Goal: Complete application form: Complete application form

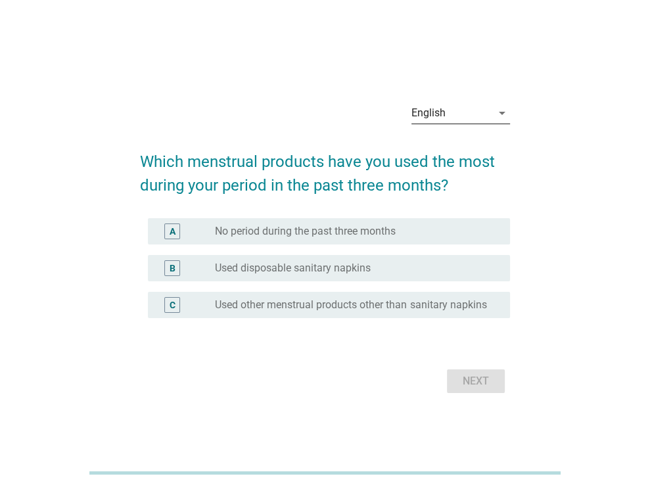
click at [496, 109] on icon "arrow_drop_down" at bounding box center [502, 113] width 16 height 16
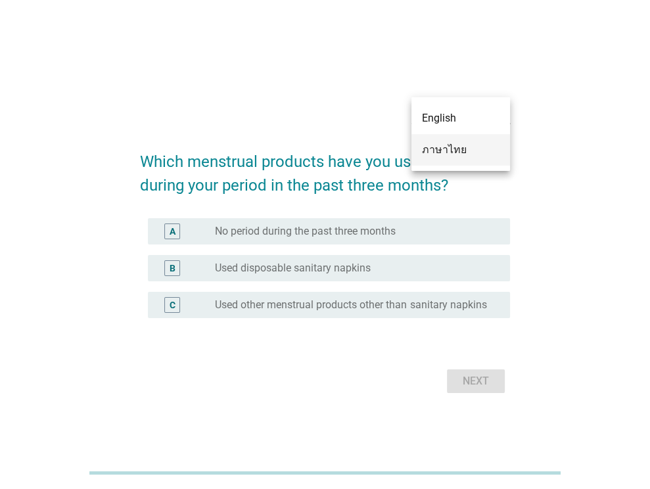
click at [492, 144] on div "ภาษาไทย" at bounding box center [461, 150] width 78 height 16
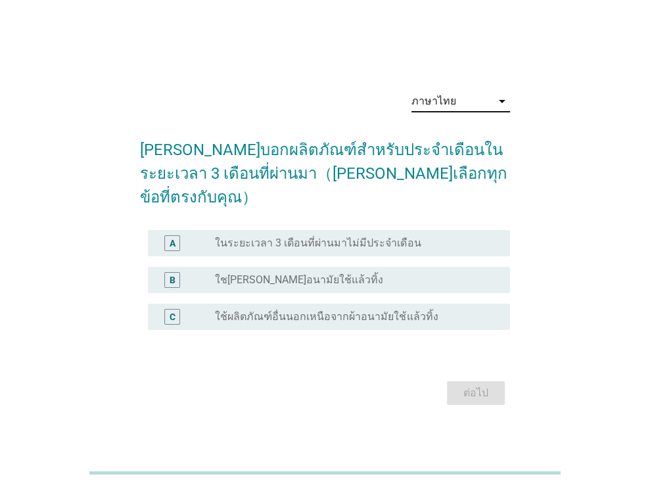
click at [465, 273] on div "radio_button_unchecked ใช[PERSON_NAME]อนามัยใช้แล้วทิ้ง" at bounding box center [352, 279] width 274 height 13
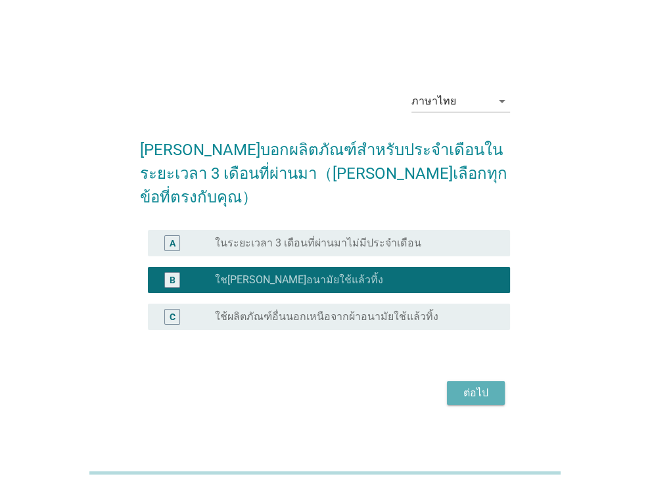
drag, startPoint x: 482, startPoint y: 377, endPoint x: 326, endPoint y: 323, distance: 164.8
click at [481, 385] on div "ต่อไป" at bounding box center [475, 393] width 37 height 16
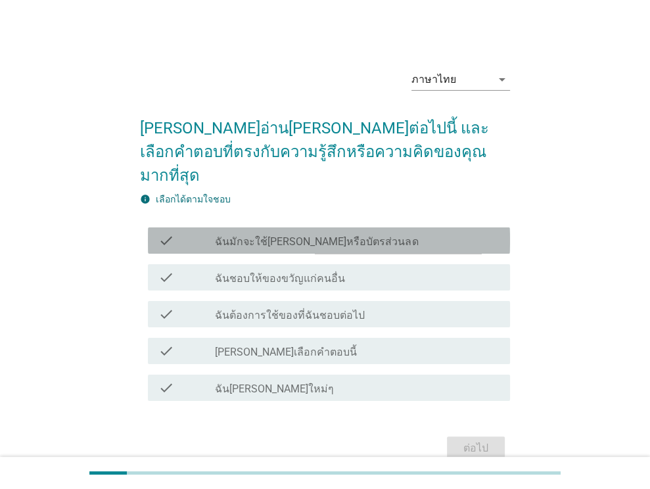
click at [462, 233] on div "check_box_outline_blank ฉันมักจะใช้คูปองหรือบัตรส่วนลด" at bounding box center [357, 241] width 285 height 16
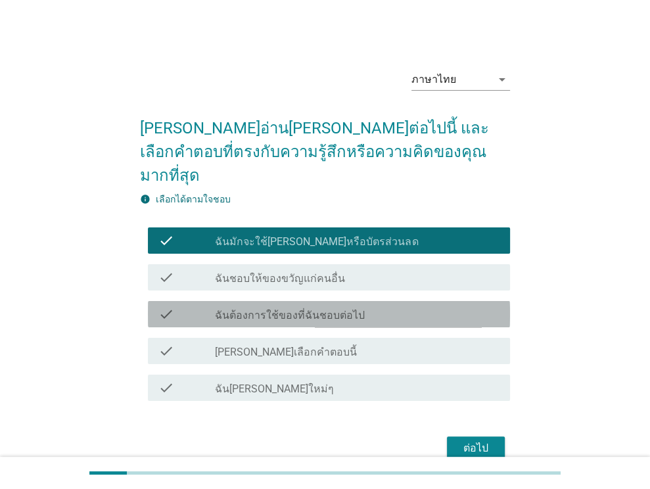
click at [463, 301] on div "check check_box_outline_blank ฉันต้องการใช้ของที่ฉันชอบต่อไป" at bounding box center [329, 314] width 362 height 26
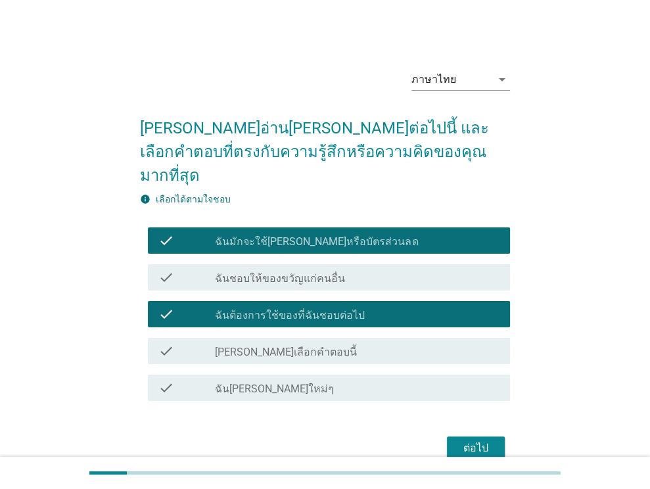
scroll to position [41, 0]
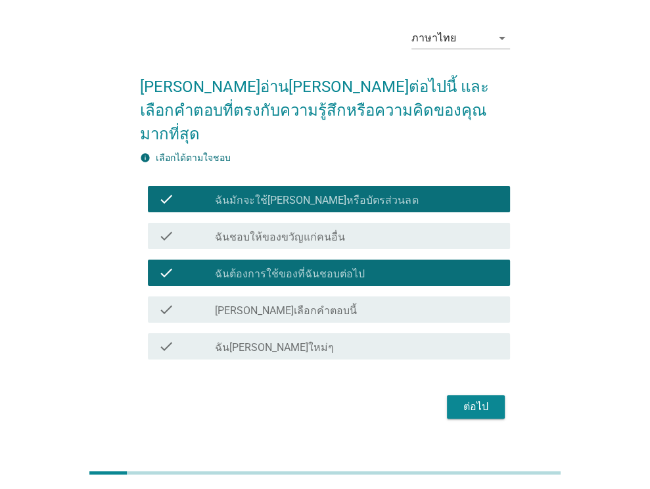
click at [481, 399] on div "ต่อไป" at bounding box center [475, 407] width 37 height 16
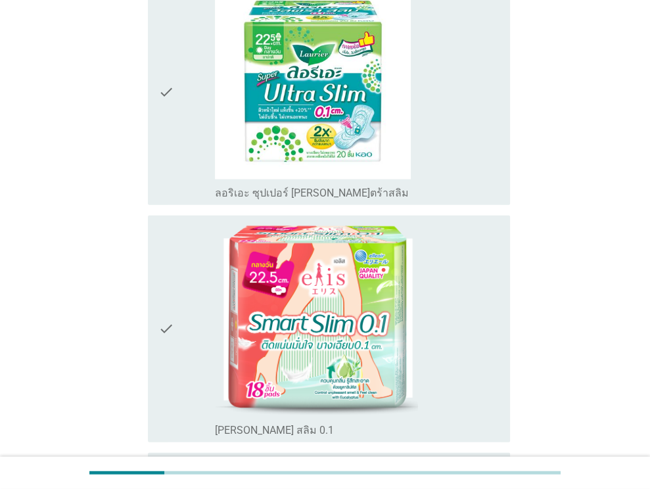
scroll to position [1972, 0]
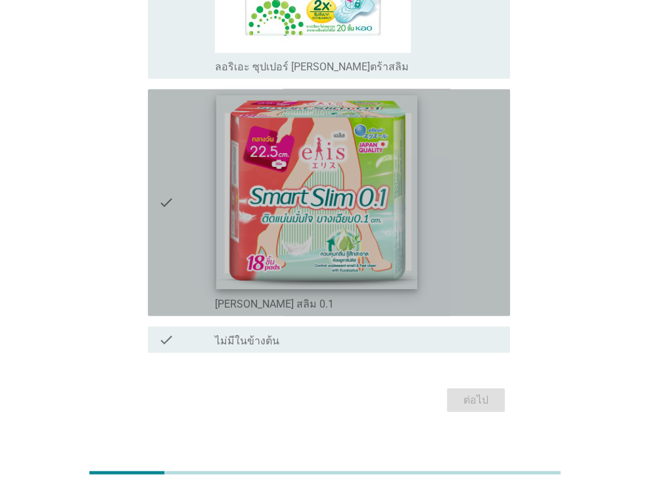
click at [411, 227] on img at bounding box center [316, 193] width 201 height 194
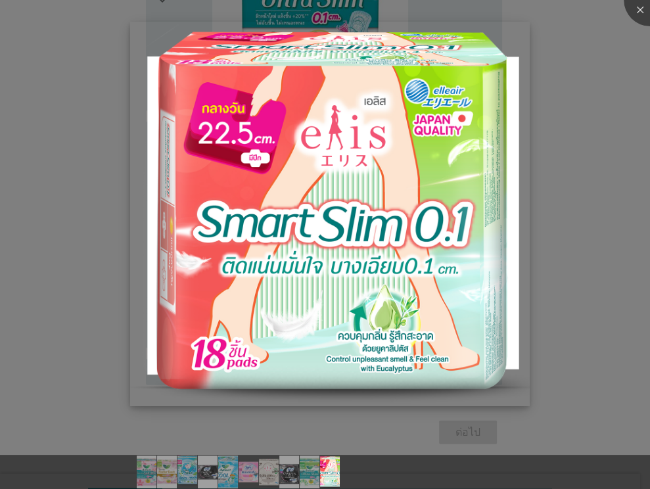
click at [448, 297] on img at bounding box center [330, 214] width 400 height 385
drag, startPoint x: 644, startPoint y: 12, endPoint x: 638, endPoint y: 14, distance: 6.9
click at [644, 12] on div at bounding box center [650, 0] width 53 height 53
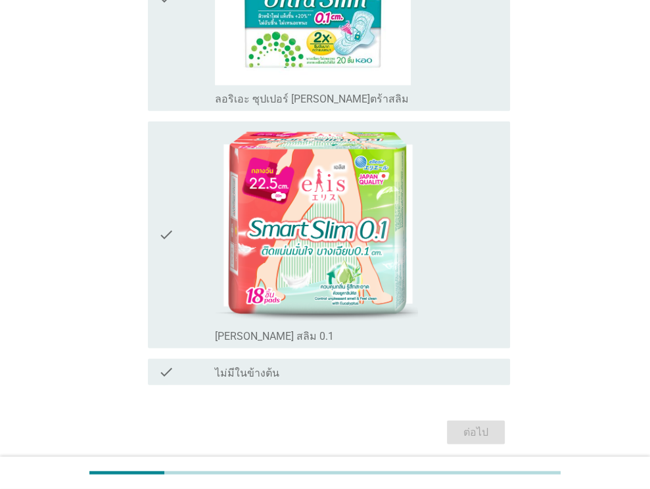
click at [168, 216] on icon "check" at bounding box center [166, 235] width 16 height 216
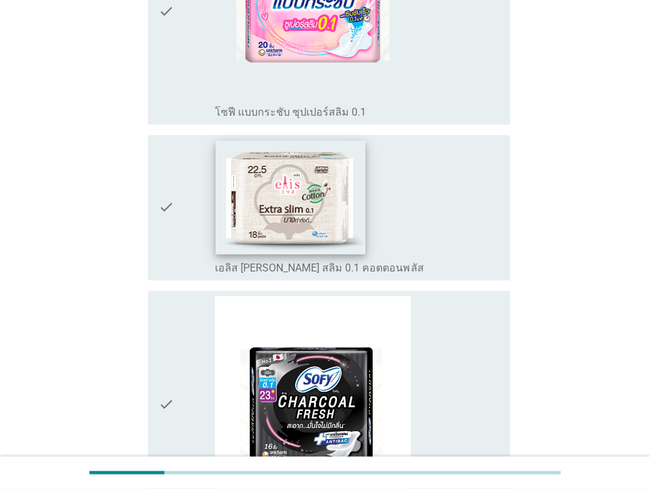
scroll to position [1244, 0]
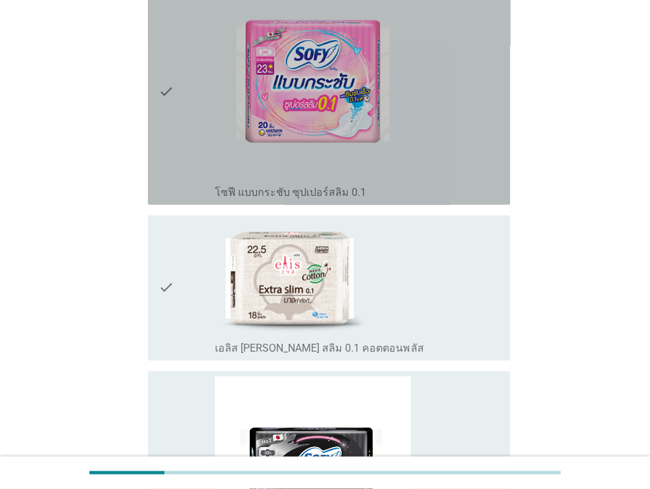
click at [164, 76] on icon "check" at bounding box center [166, 91] width 16 height 216
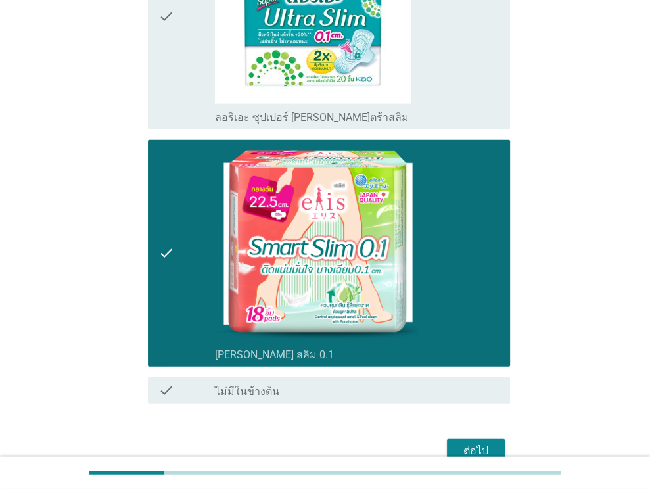
scroll to position [1999, 0]
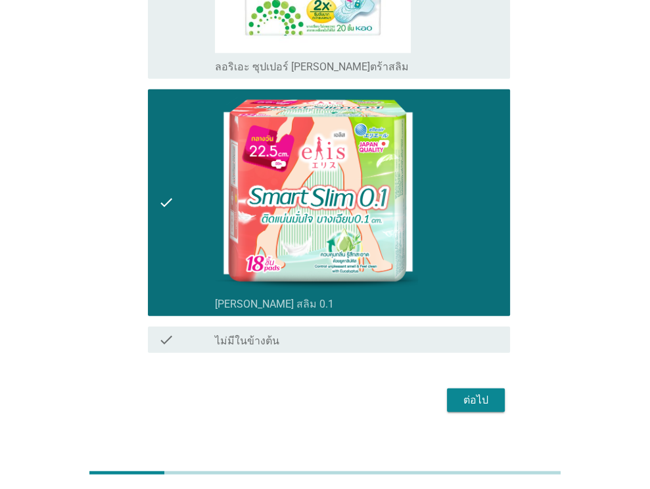
click at [486, 392] on div "ต่อไป" at bounding box center [475, 400] width 37 height 16
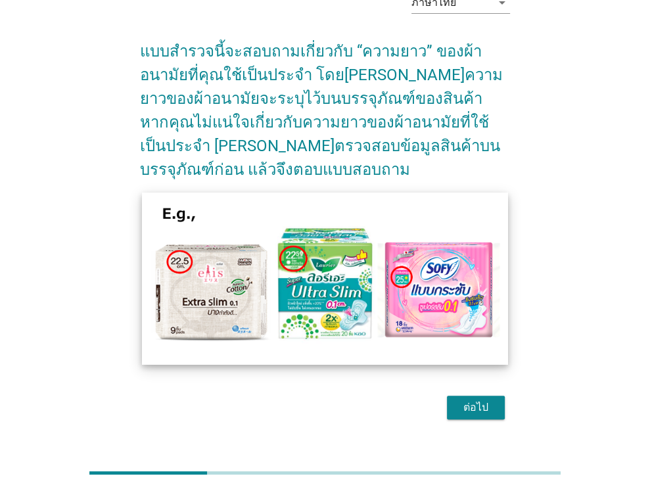
scroll to position [78, 0]
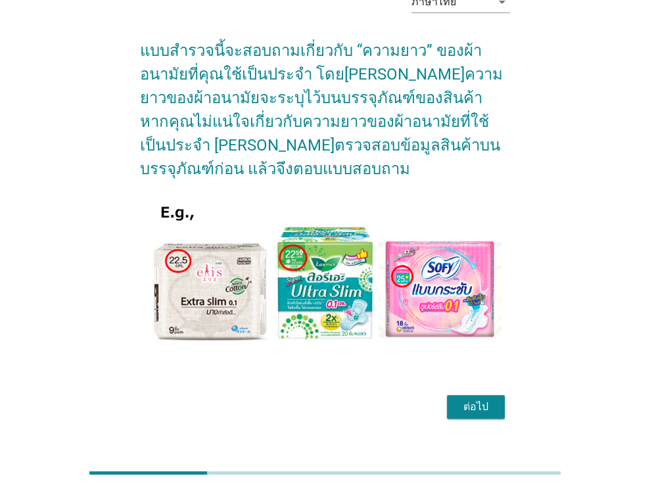
click at [476, 399] on div "ต่อไป" at bounding box center [475, 407] width 37 height 16
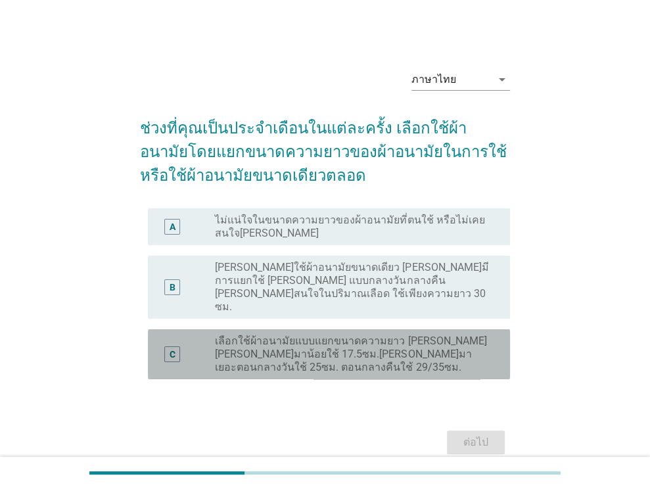
click at [452, 335] on label "เลือกใช้ผ้าอนามัยแบบแยกขนาดความยาว เช่น วันที่มาน้อยใช้ 17.5ซม.วันที่มาเยอะตอนก…" at bounding box center [352, 354] width 274 height 39
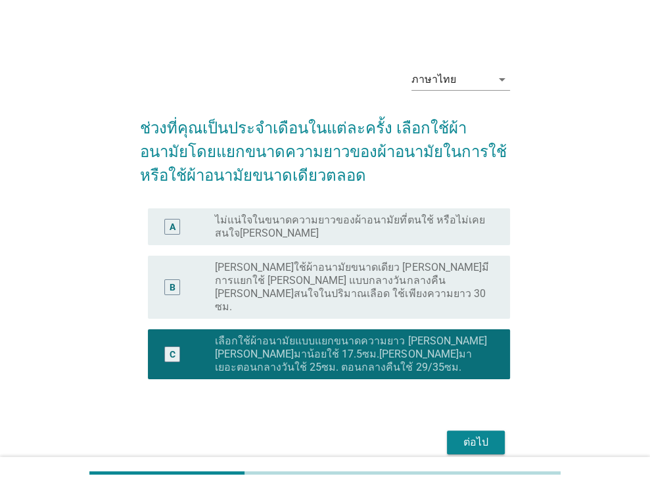
click at [469, 434] on div "ต่อไป" at bounding box center [475, 442] width 37 height 16
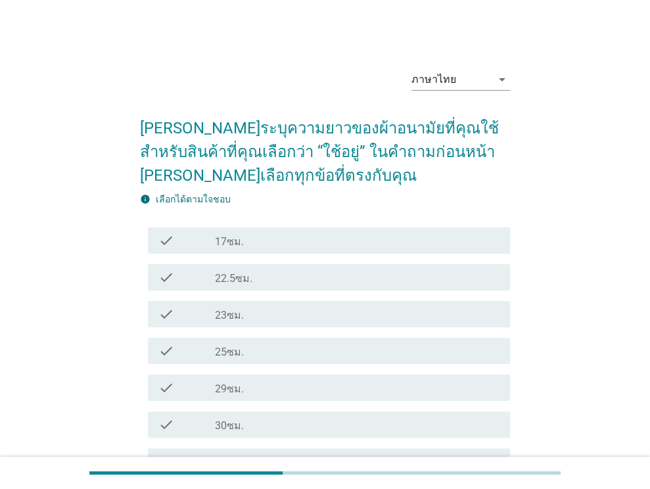
click at [405, 278] on div "check_box_outline_blank 22.5ซม." at bounding box center [357, 277] width 285 height 16
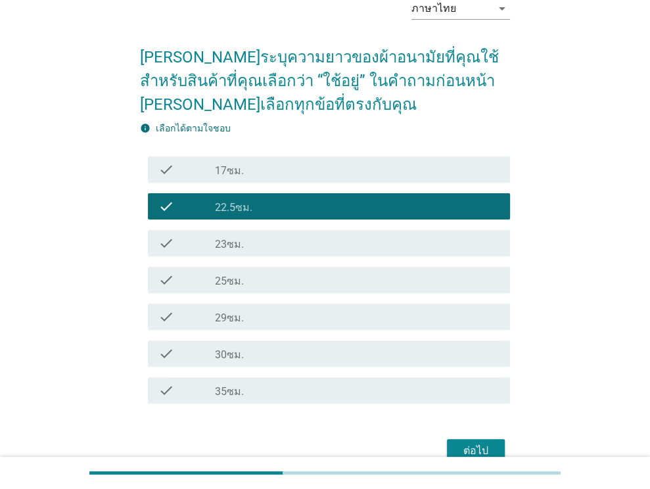
scroll to position [139, 0]
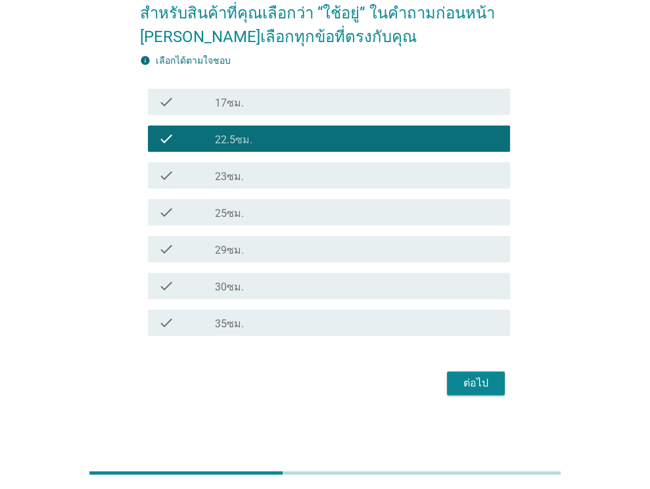
click at [494, 386] on div "ต่อไป" at bounding box center [475, 383] width 37 height 16
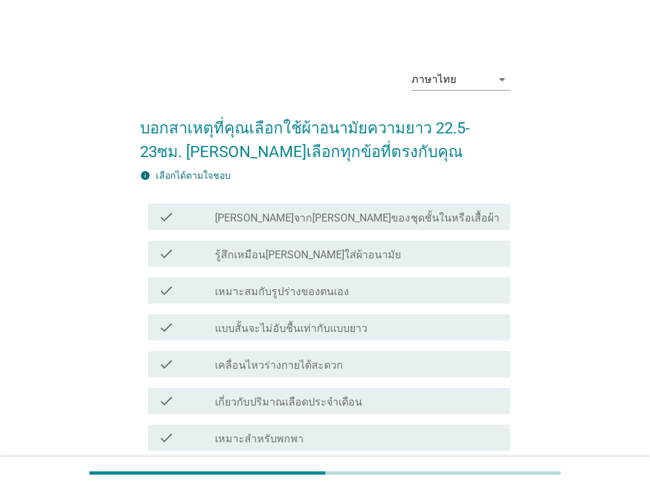
click at [466, 278] on div "check check_box_outline_blank เหมาะสมกับรูปร่างของตนเอง" at bounding box center [329, 290] width 362 height 26
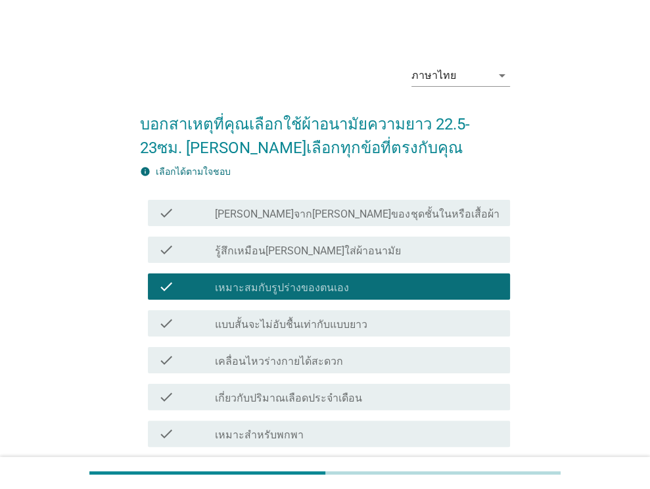
scroll to position [66, 0]
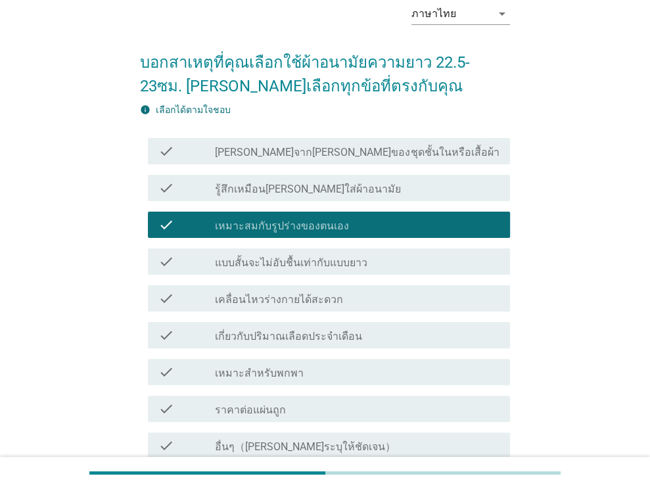
click at [473, 333] on div "check_box_outline_blank เกี่ยวกับปริมาณเลือดประจำเดือน" at bounding box center [357, 335] width 285 height 16
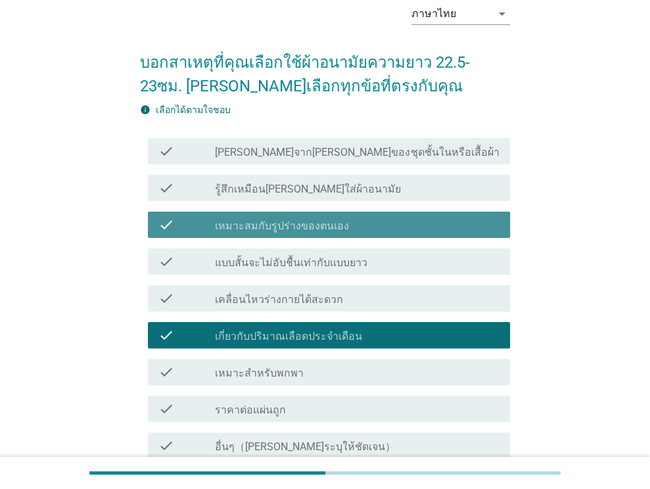
click at [473, 223] on div "check_box_outline_blank เหมาะสมกับรูปร่างของตนเอง" at bounding box center [357, 225] width 285 height 16
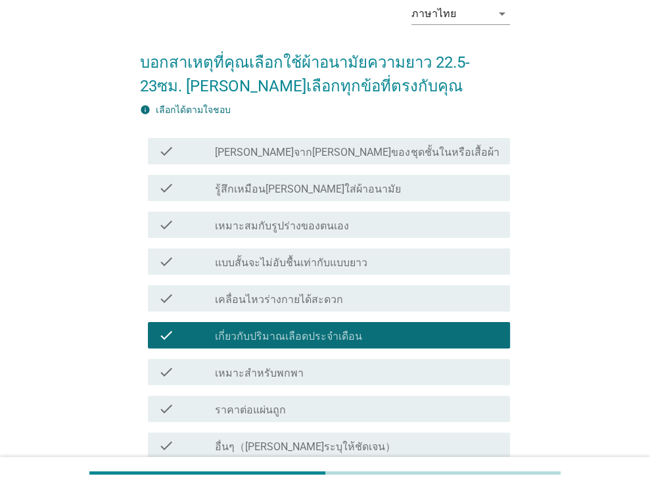
scroll to position [131, 0]
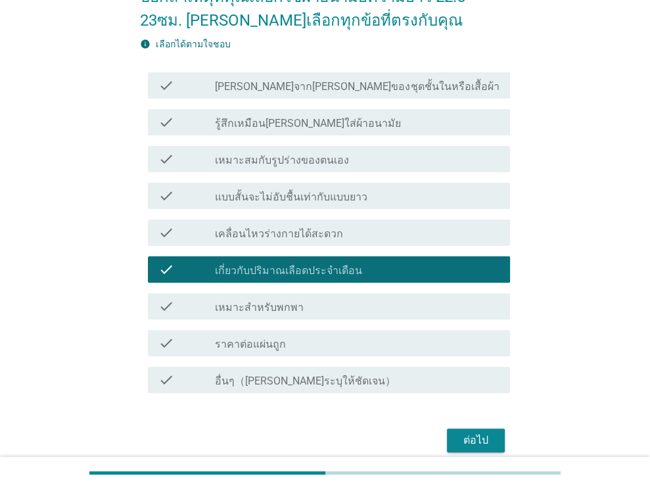
click at [462, 190] on div "check_box_outline_blank แบบสั้นจะไม่อับชื้นเท่ากับแบบยาว" at bounding box center [357, 196] width 285 height 16
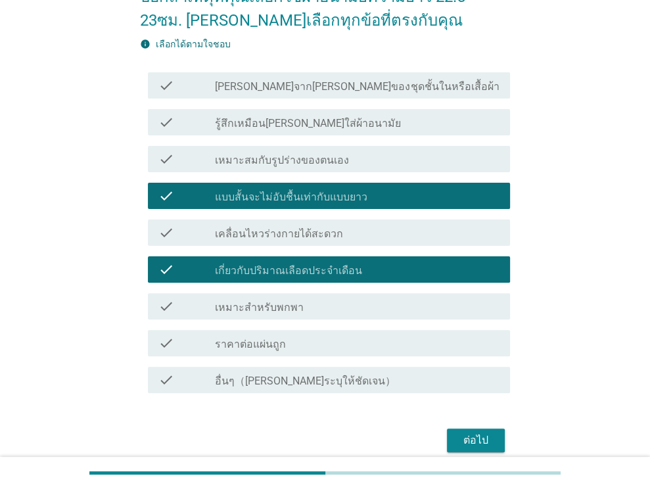
click at [486, 443] on div "ต่อไป" at bounding box center [475, 440] width 37 height 16
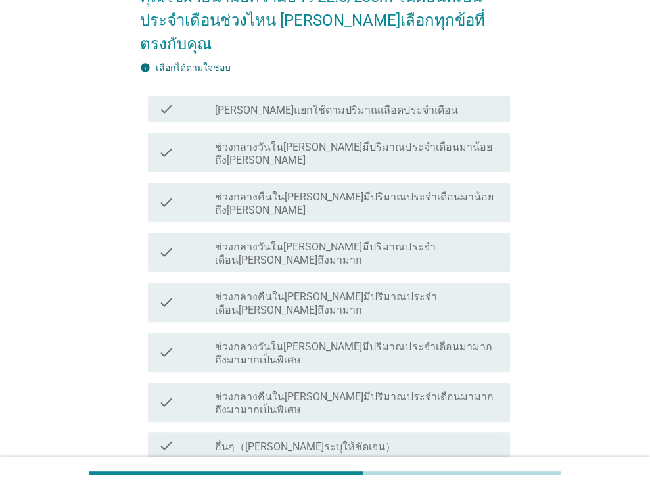
scroll to position [0, 0]
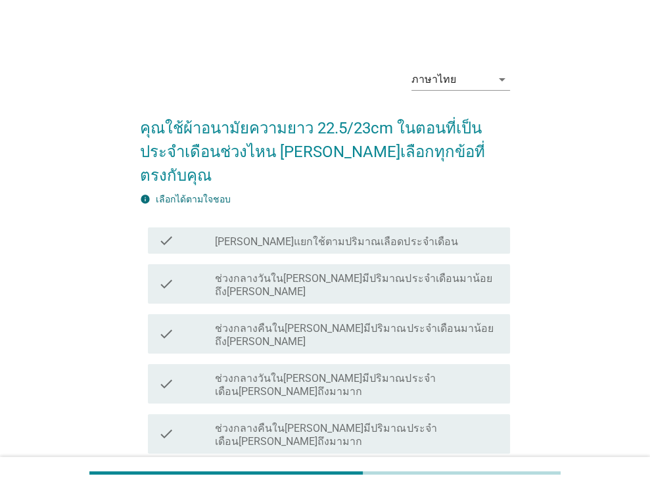
click at [480, 269] on div "check_box_outline_blank ช่วงกลางวันในวันที่มีปริมาณประจำเดือนมาน้อยถึงปกติ" at bounding box center [357, 283] width 285 height 29
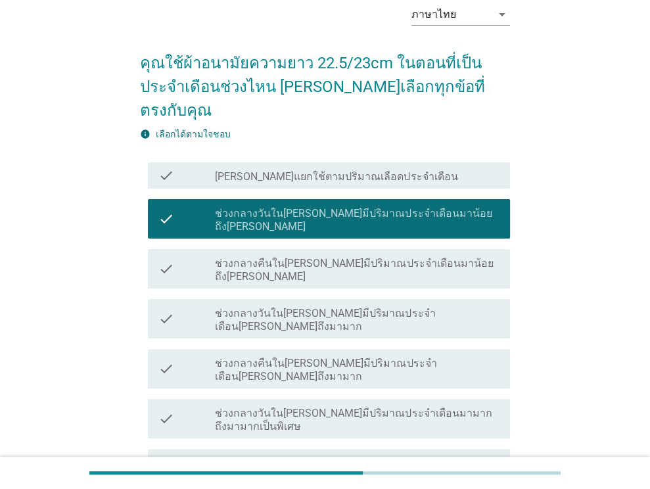
scroll to position [131, 0]
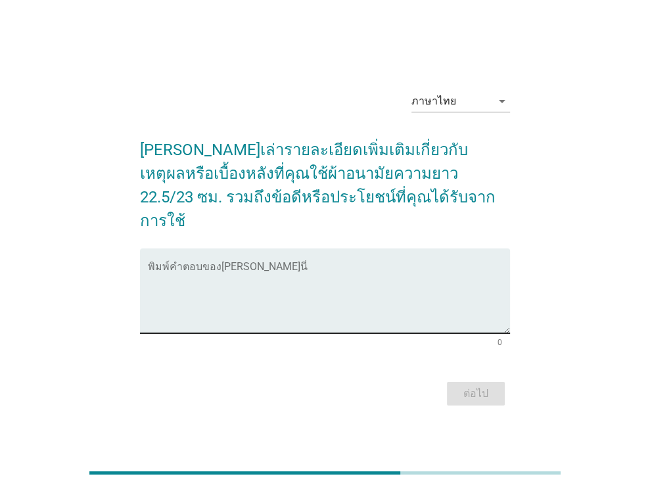
click at [460, 265] on textarea "พิมพ์คำตอบของคุณ ที่นี่" at bounding box center [329, 298] width 362 height 69
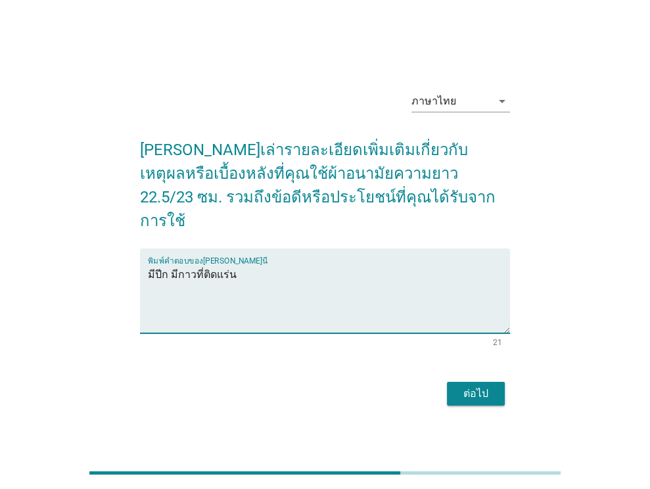
type textarea "มีปีก มีกาวที่ติดแร่น"
click at [488, 386] on div "ต่อไป" at bounding box center [475, 394] width 37 height 16
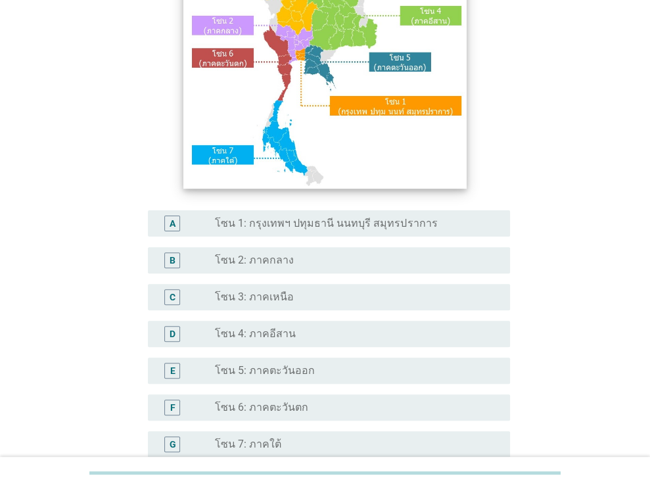
scroll to position [197, 0]
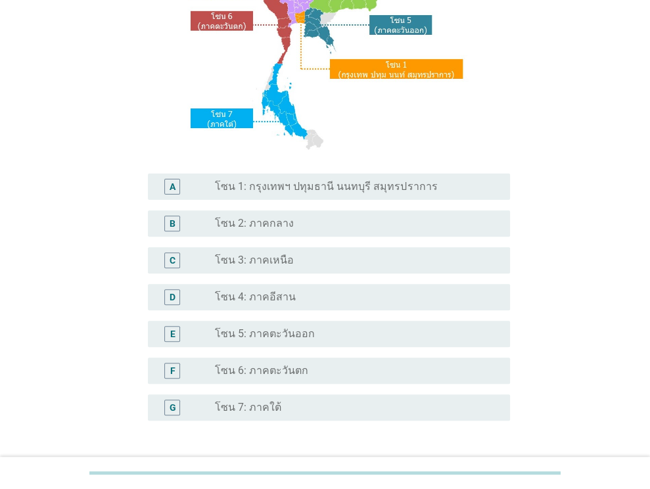
click at [398, 189] on label "โซน 1: กรุงเทพฯ ปทุมธานี นนทบุรี สมุทรปราการ" at bounding box center [326, 186] width 222 height 13
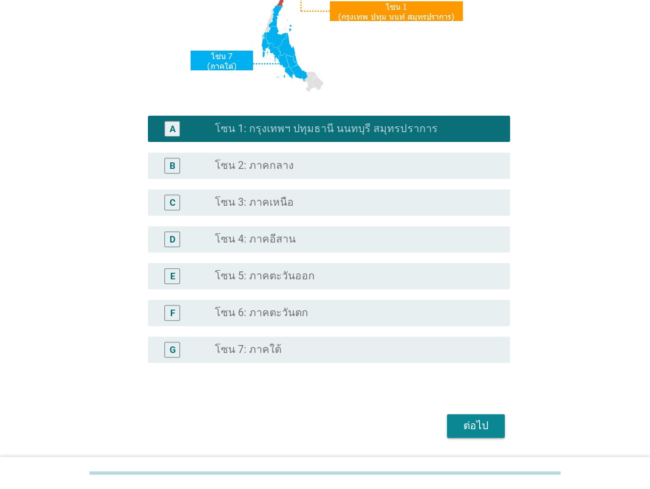
scroll to position [298, 0]
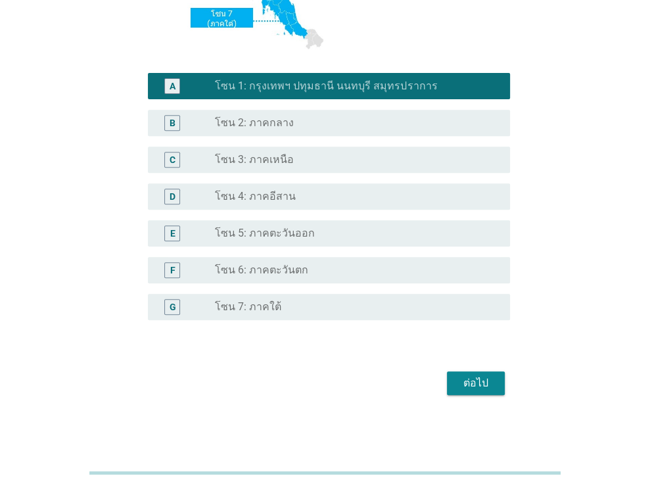
click at [462, 382] on div "ต่อไป" at bounding box center [475, 383] width 37 height 16
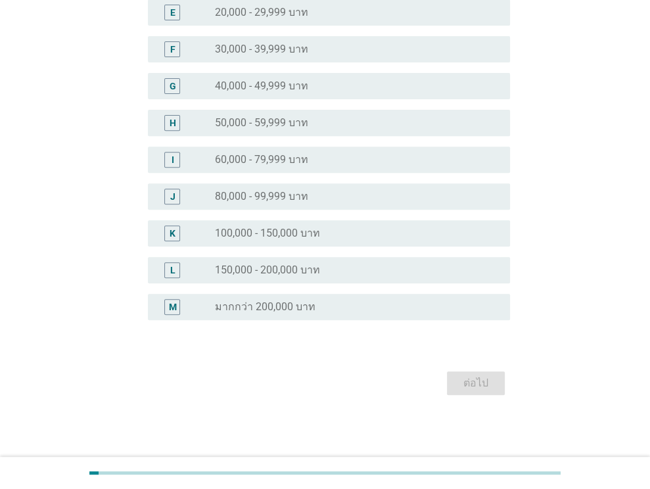
scroll to position [0, 0]
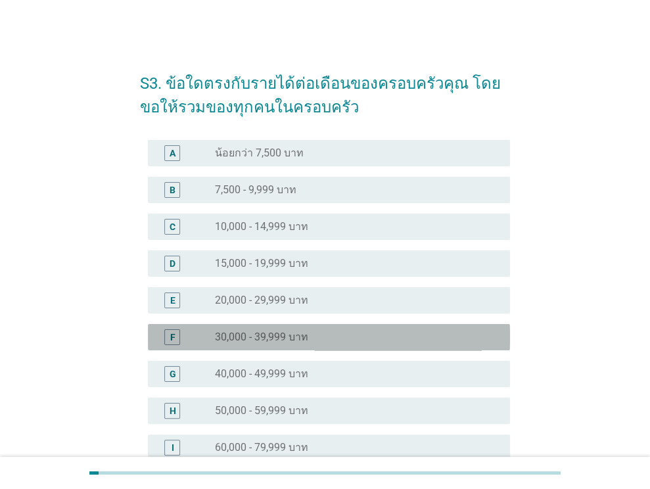
click at [369, 333] on div "radio_button_unchecked 30,000 - 39,999 บาท" at bounding box center [352, 337] width 274 height 13
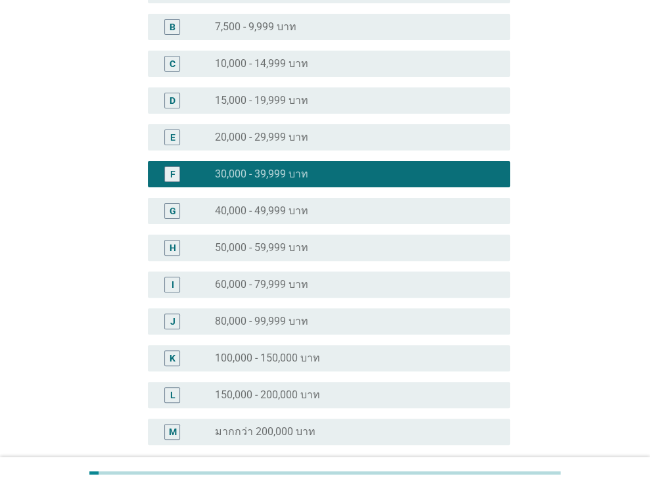
scroll to position [288, 0]
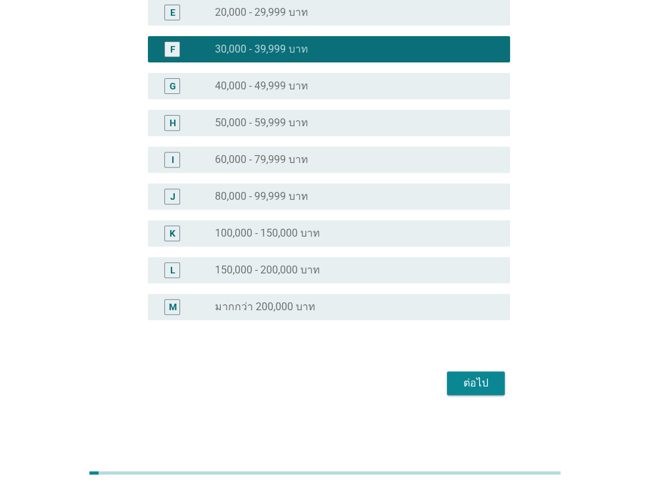
click at [511, 379] on div "S3. ข้อใดตรงกับรายได้ต่อเดือนของครอบครัวคุณ โดยขอให้รวมของทุกคนในครอบครัว A rad…" at bounding box center [324, 84] width 391 height 649
click at [490, 381] on div "ต่อไป" at bounding box center [475, 383] width 37 height 16
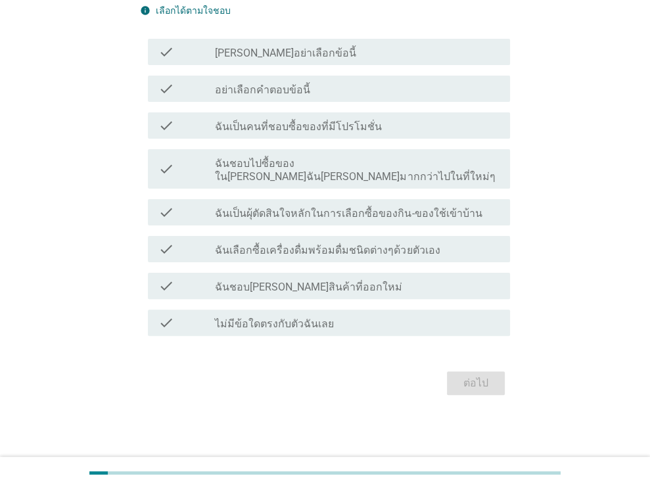
scroll to position [0, 0]
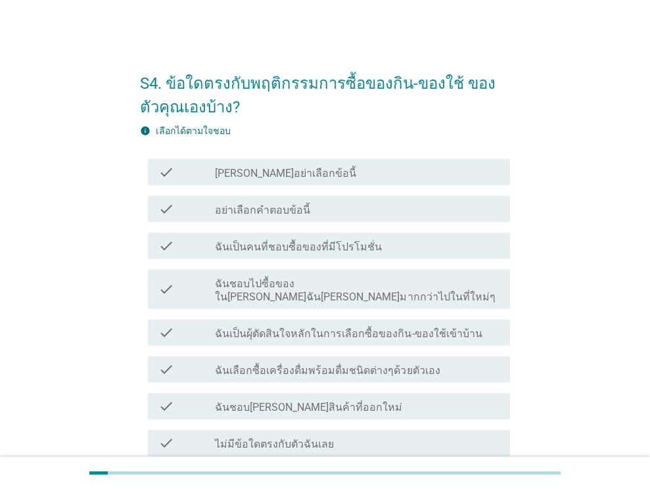
click at [421, 246] on div "check_box_outline_blank ฉันเป็นคนที่ชอบซื้อของที่มีโปรโมชั่น" at bounding box center [357, 246] width 285 height 16
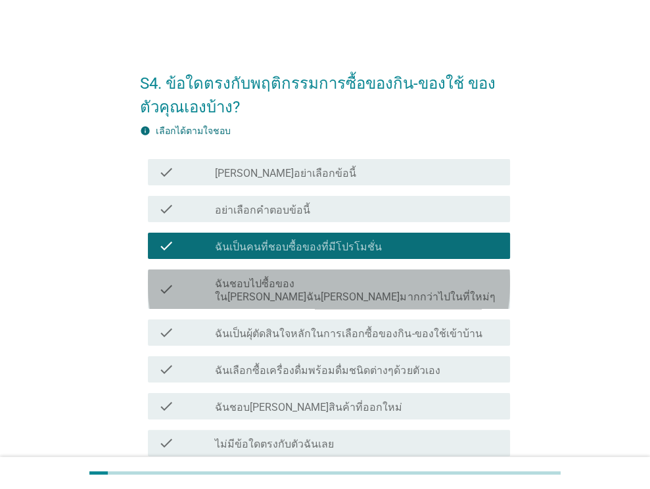
click at [425, 283] on label "ฉันชอบไปซื้อของใน[PERSON_NAME]ฉัน[PERSON_NAME]มากกว่าไปในที่ใหม่ๆ" at bounding box center [357, 290] width 285 height 26
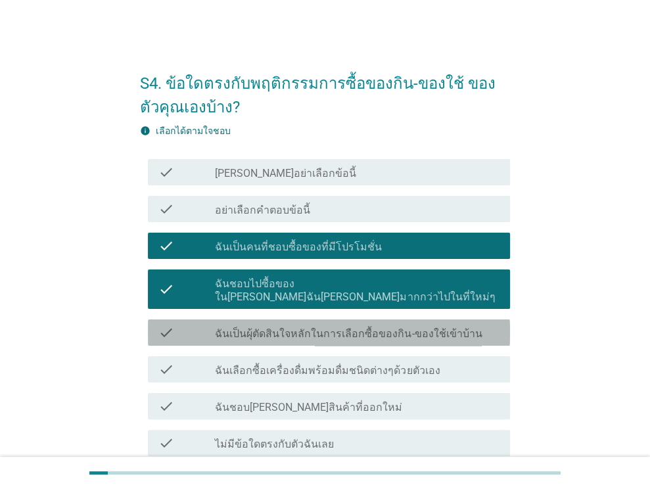
click at [427, 327] on label "ฉันเป็นผุ้ตัดสินใจหลักในการเลือกซื้อของกิน-ของใช้เข้าบ้าน" at bounding box center [348, 333] width 267 height 13
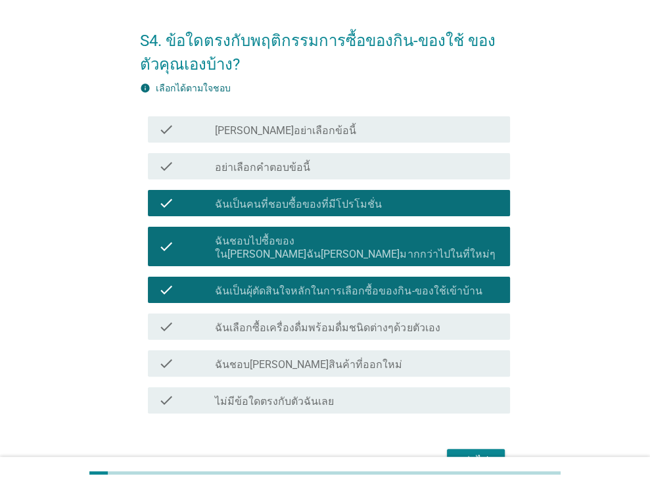
scroll to position [66, 0]
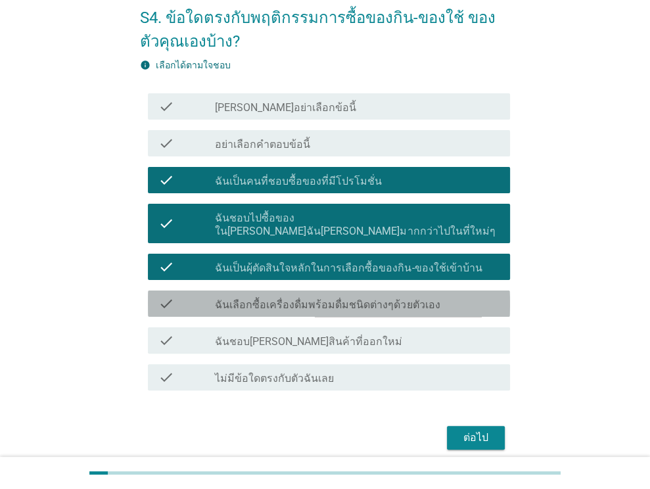
click at [433, 296] on div "check_box_outline_blank ฉันเลือกซื้อเครื่องดื่มพร้อมดื่มชนิดต่างๆด้วยตัวเอง" at bounding box center [357, 304] width 285 height 16
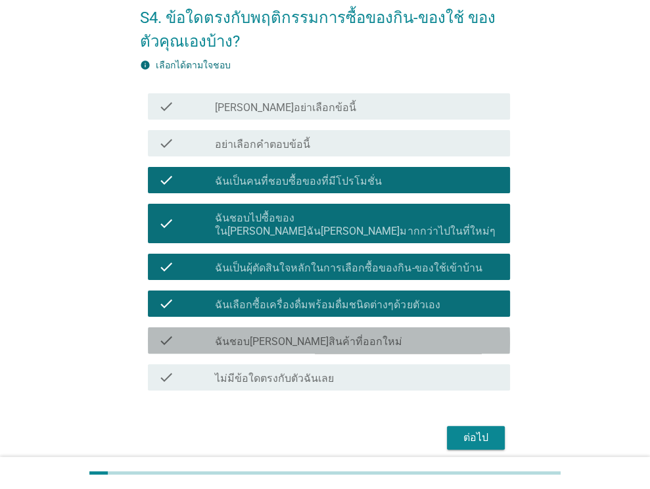
click at [425, 333] on div "check_box_outline_blank ฉันชอบ[PERSON_NAME]สินค้าที่ออกใหม่" at bounding box center [357, 341] width 285 height 16
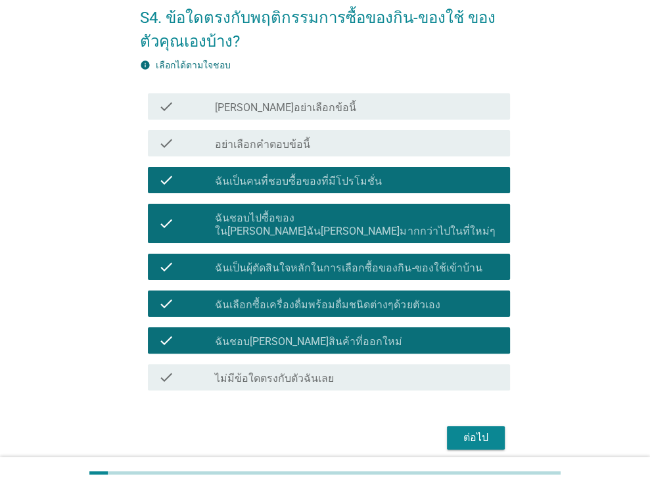
click at [481, 430] on div "ต่อไป" at bounding box center [475, 438] width 37 height 16
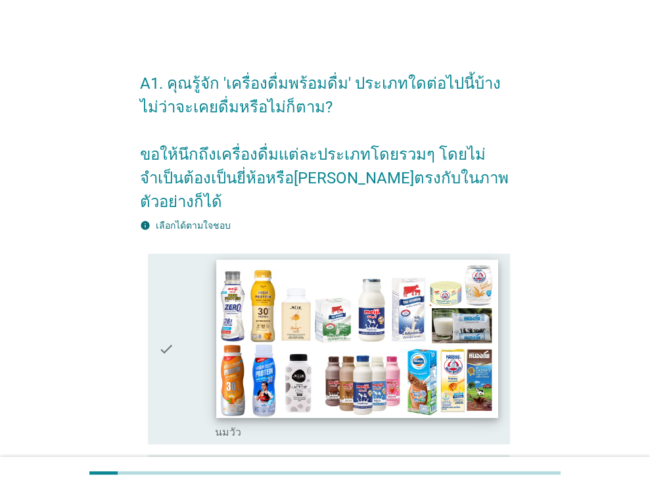
click at [456, 312] on img at bounding box center [357, 339] width 281 height 158
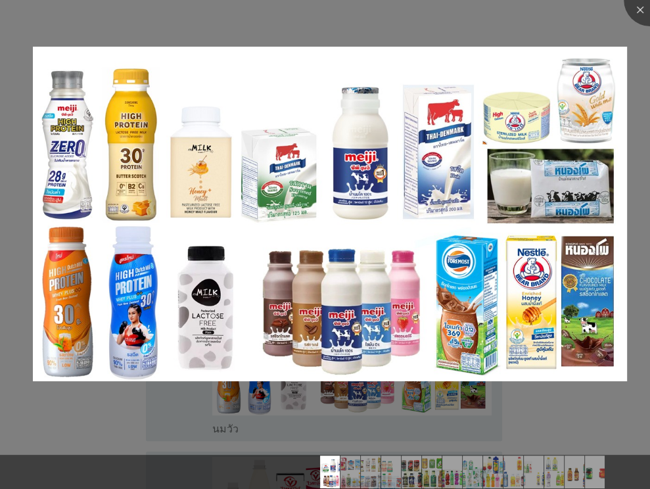
click at [530, 406] on div at bounding box center [325, 244] width 650 height 489
click at [634, 10] on div at bounding box center [650, 0] width 53 height 53
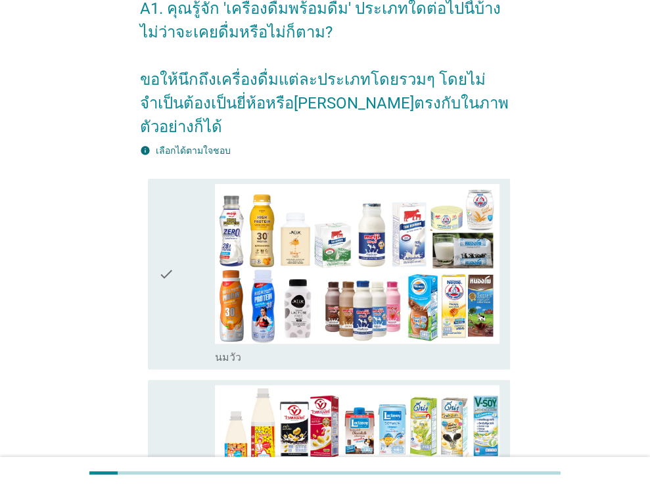
scroll to position [131, 0]
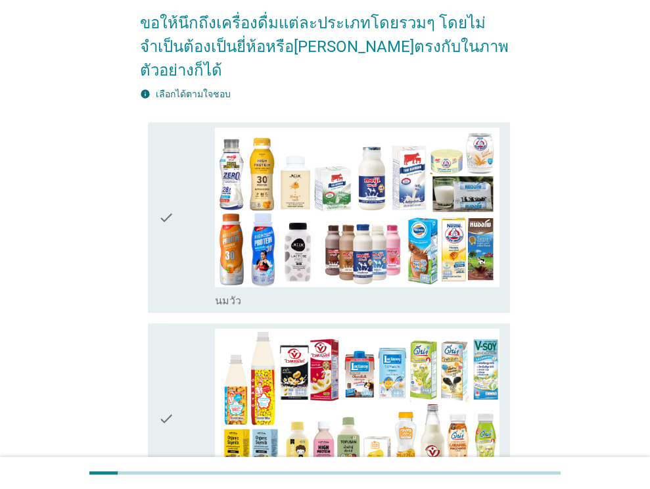
click at [166, 225] on icon "check" at bounding box center [166, 218] width 16 height 180
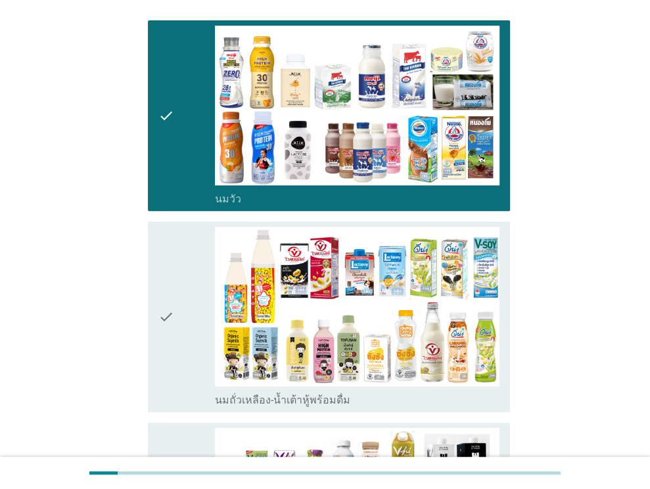
scroll to position [329, 0]
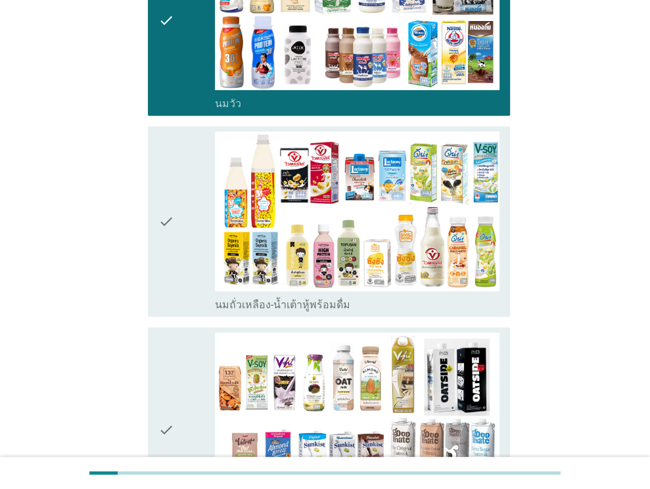
click at [170, 218] on icon "check" at bounding box center [166, 221] width 16 height 180
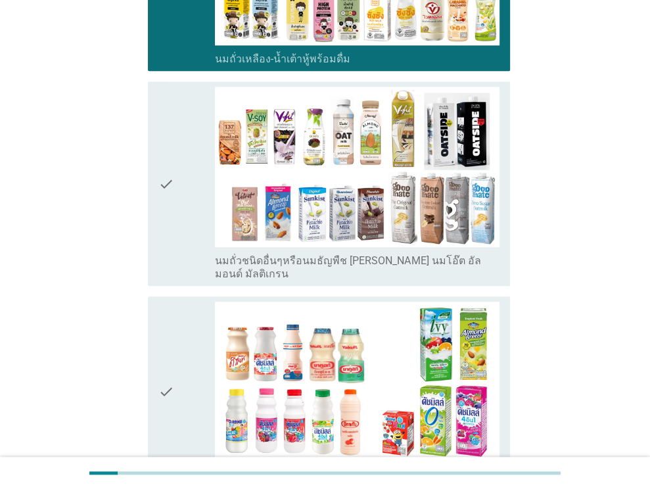
scroll to position [657, 0]
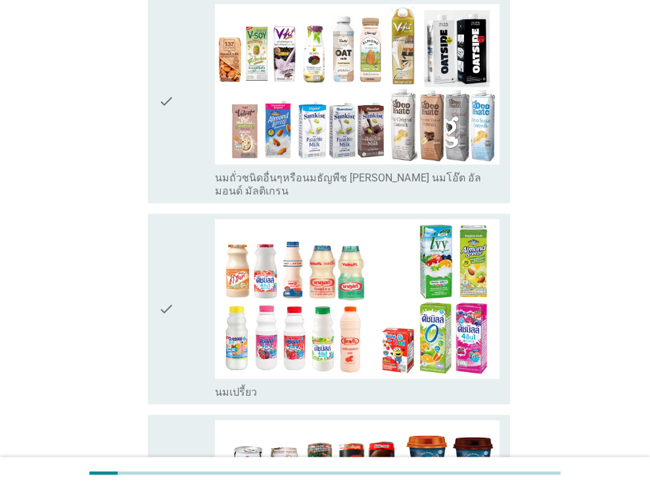
click at [168, 275] on icon "check" at bounding box center [166, 309] width 16 height 180
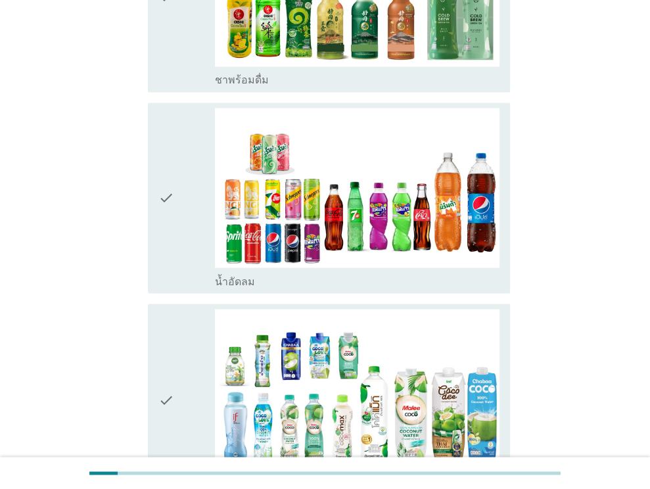
scroll to position [1380, 0]
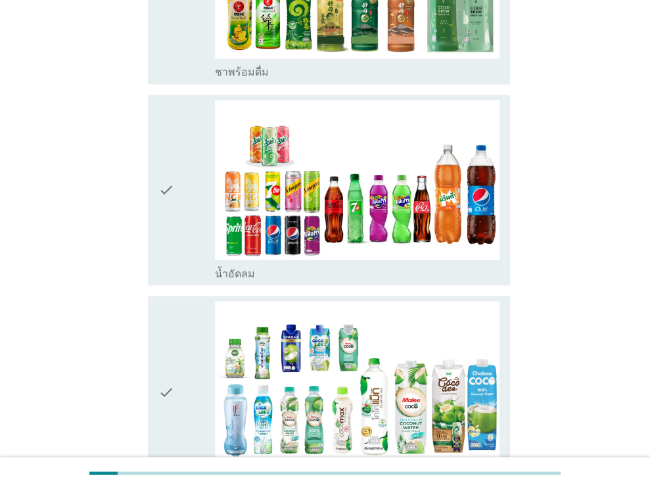
click at [168, 186] on icon "check" at bounding box center [166, 190] width 16 height 180
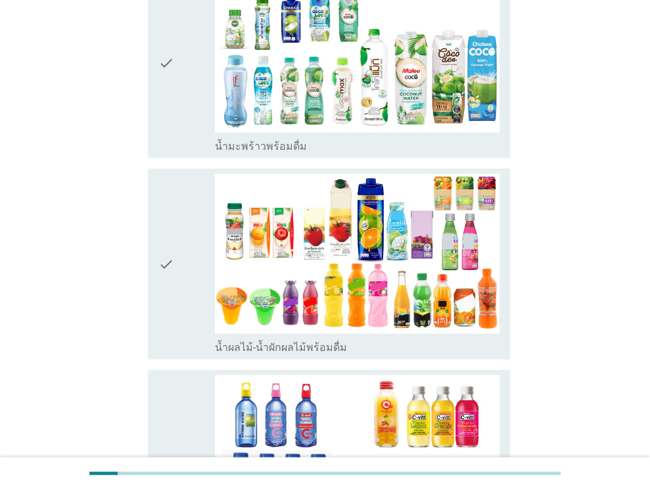
scroll to position [1906, 0]
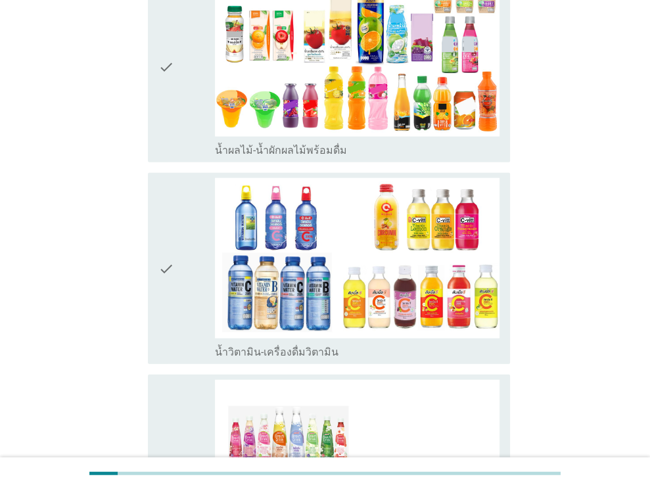
click at [166, 226] on icon "check" at bounding box center [166, 268] width 16 height 180
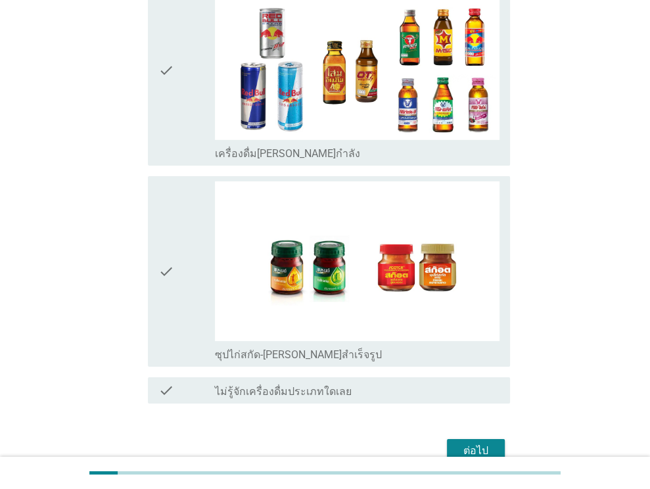
scroll to position [2734, 0]
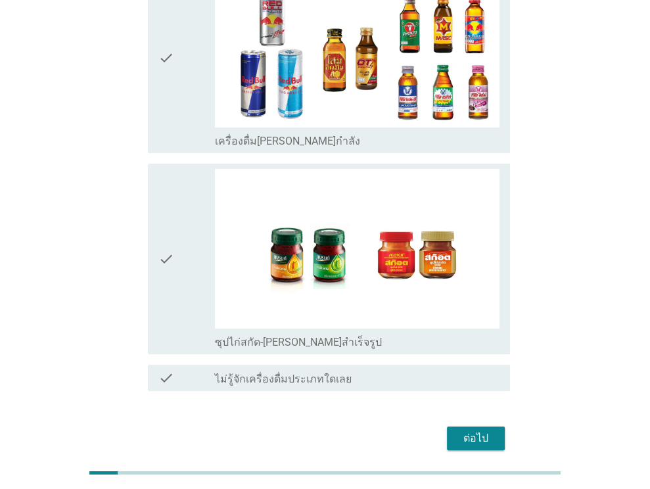
click at [471, 431] on div "ต่อไป" at bounding box center [475, 439] width 37 height 16
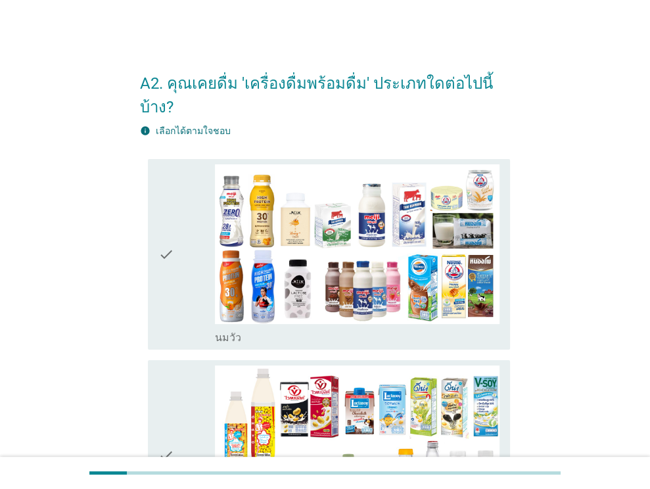
click at [168, 229] on icon "check" at bounding box center [166, 254] width 16 height 180
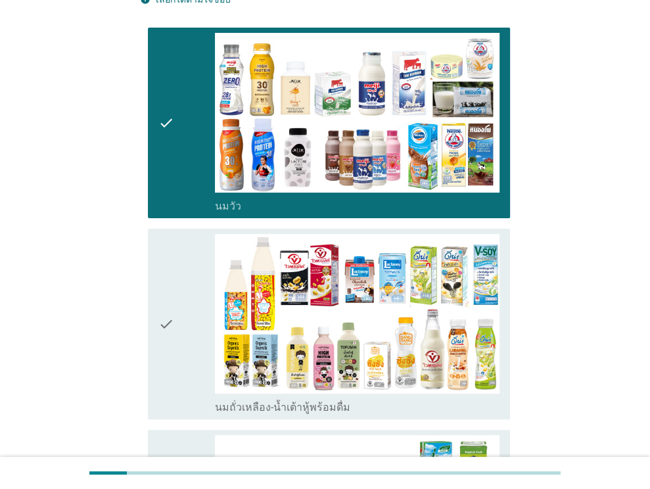
click at [160, 296] on icon "check" at bounding box center [166, 324] width 16 height 180
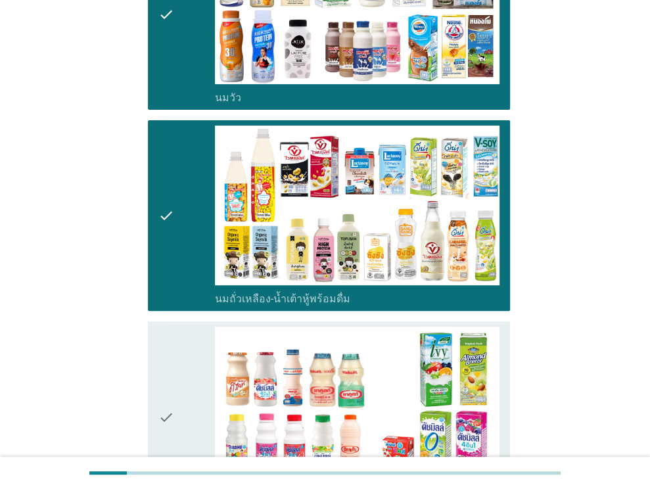
scroll to position [394, 0]
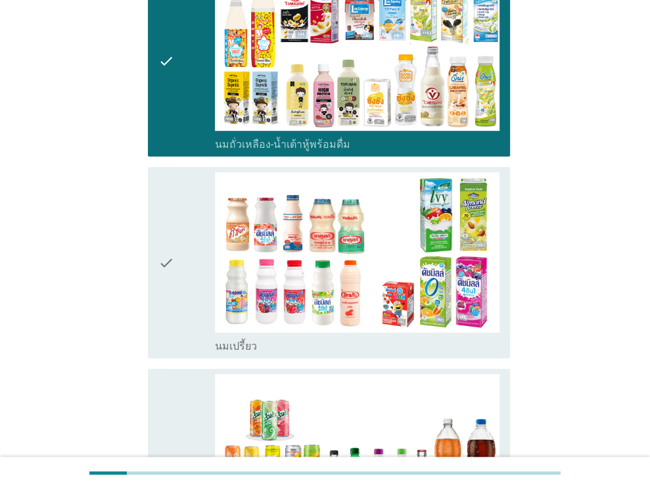
click at [164, 244] on icon "check" at bounding box center [166, 262] width 16 height 180
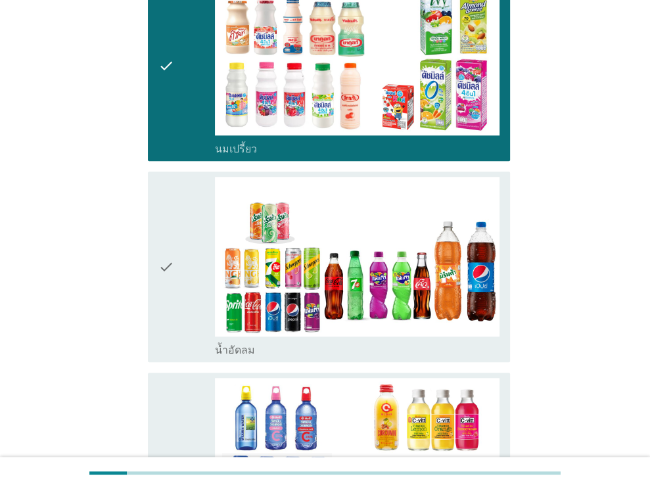
click at [164, 244] on icon "check" at bounding box center [166, 267] width 16 height 180
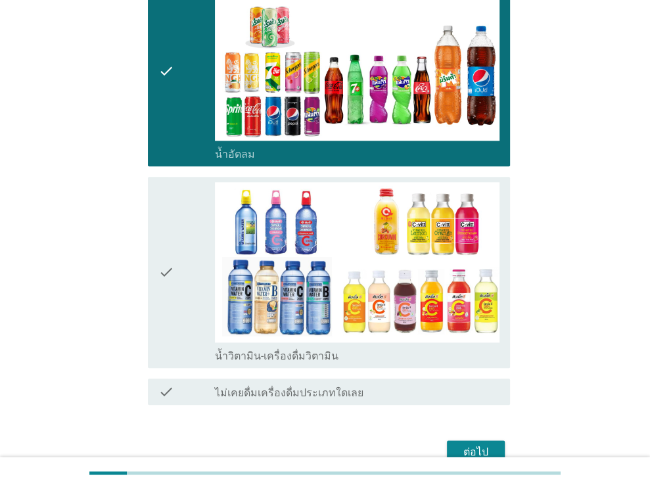
scroll to position [789, 0]
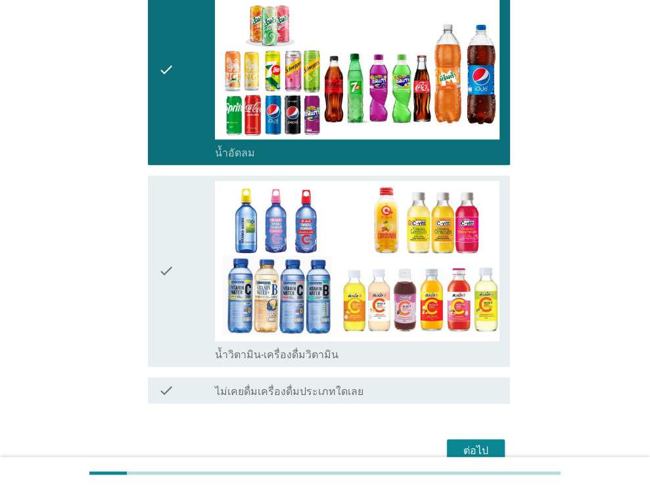
click at [164, 244] on icon "check" at bounding box center [166, 271] width 16 height 180
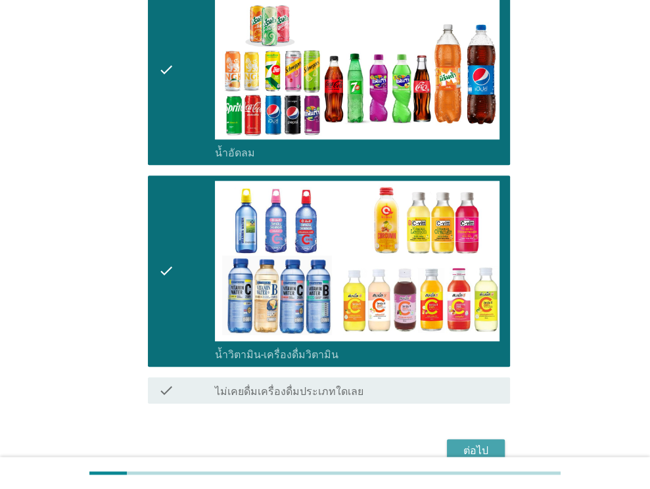
click at [480, 443] on div "ต่อไป" at bounding box center [475, 451] width 37 height 16
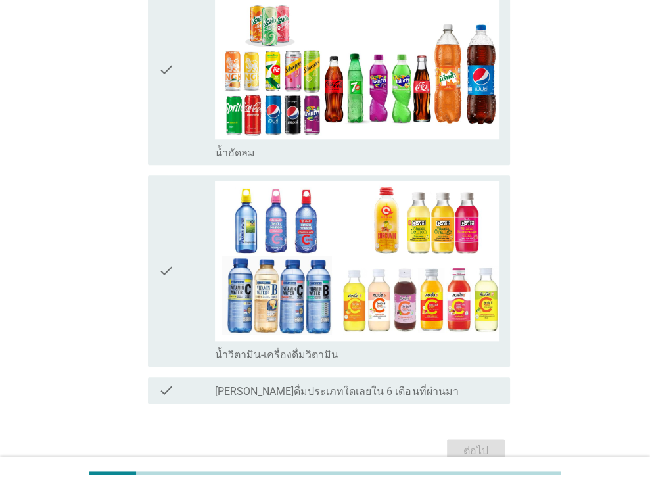
scroll to position [0, 0]
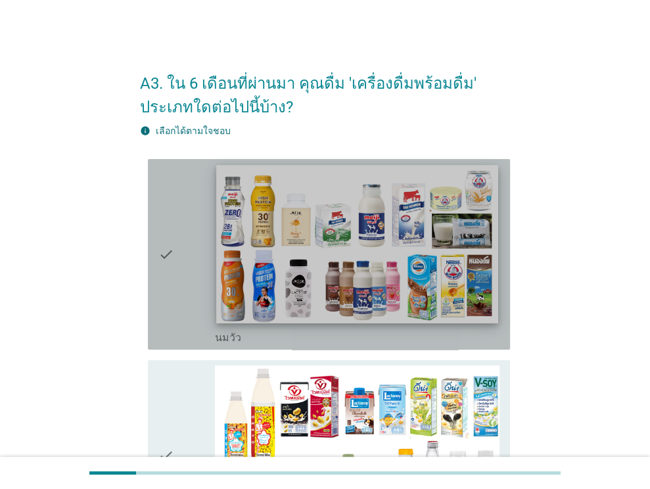
click at [418, 262] on img at bounding box center [357, 244] width 281 height 158
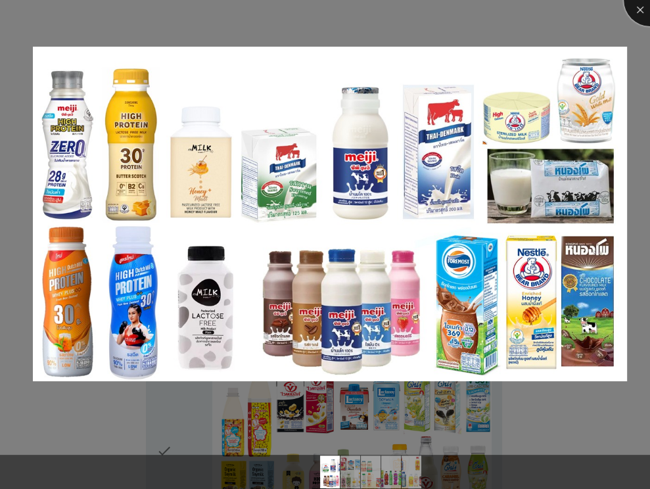
click at [631, 13] on div at bounding box center [650, 0] width 53 height 53
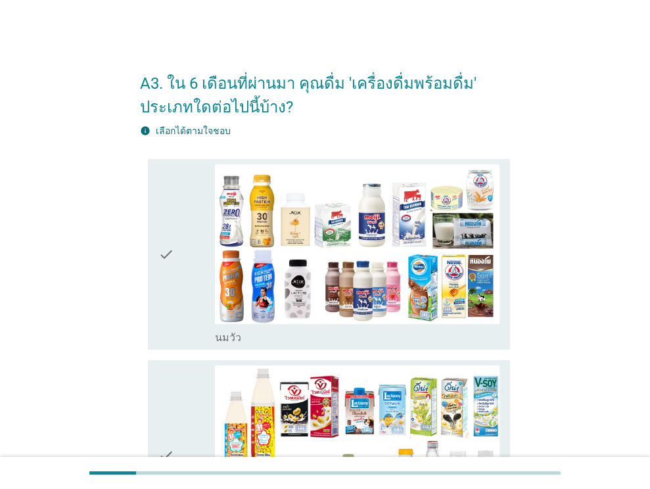
click at [193, 229] on div "check" at bounding box center [186, 254] width 57 height 180
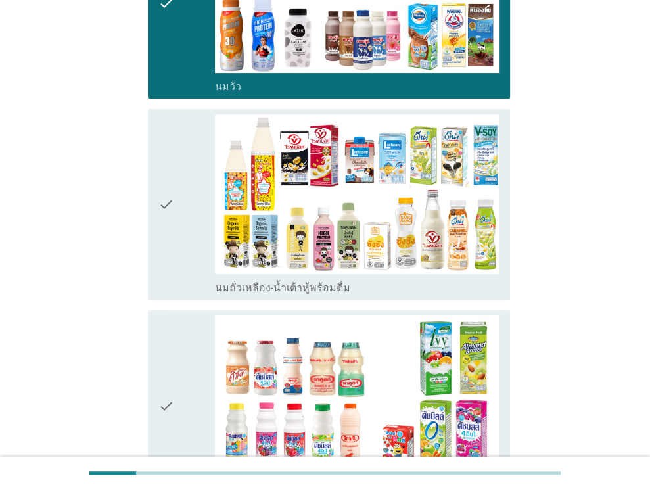
scroll to position [329, 0]
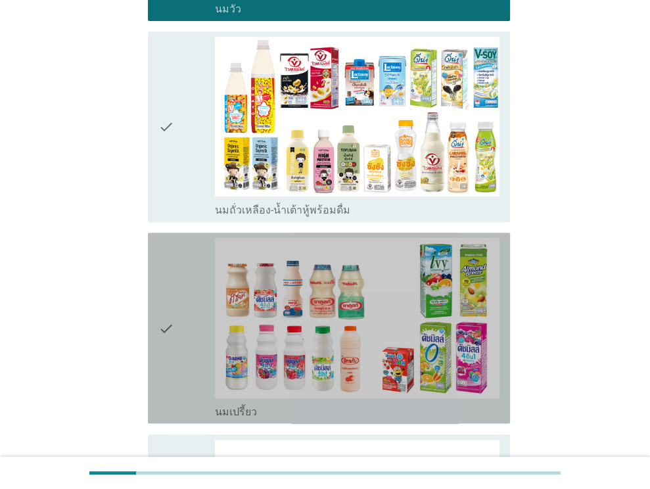
click at [174, 315] on icon "check" at bounding box center [166, 328] width 16 height 180
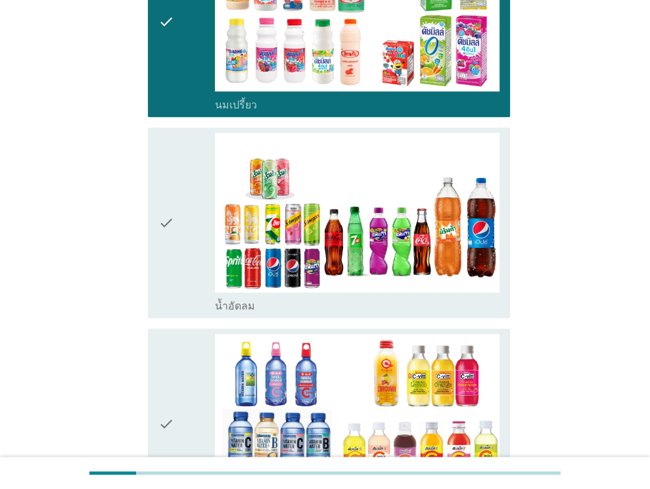
scroll to position [789, 0]
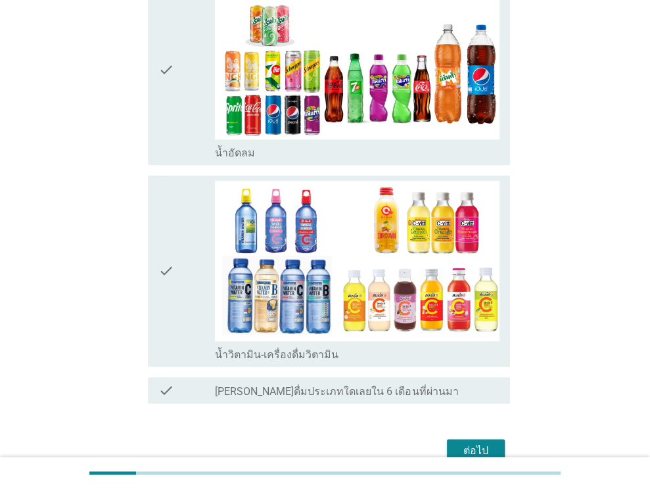
click at [168, 266] on icon "check" at bounding box center [166, 271] width 16 height 180
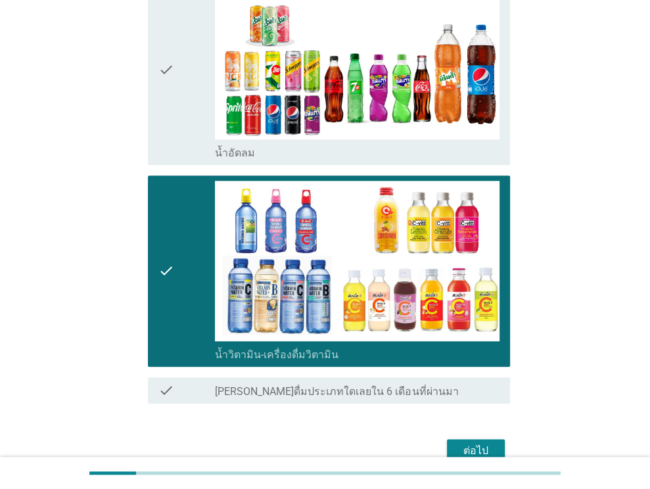
click at [479, 449] on div "ต่อไป" at bounding box center [475, 451] width 37 height 16
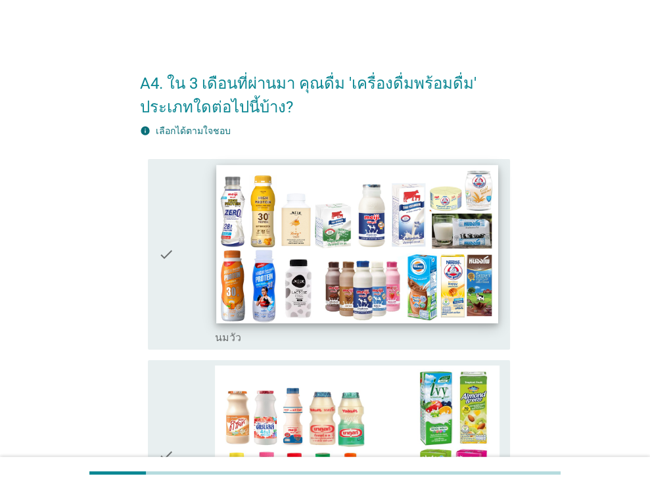
click at [411, 247] on img at bounding box center [357, 244] width 281 height 158
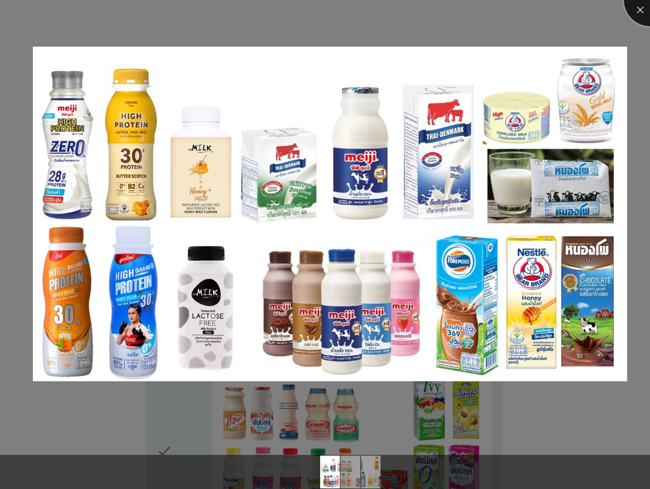
click at [635, 12] on div at bounding box center [650, 0] width 53 height 53
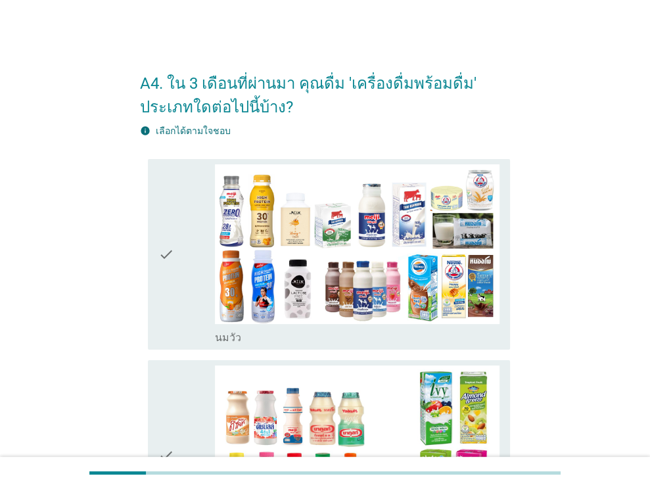
click at [187, 241] on div "check" at bounding box center [186, 254] width 57 height 180
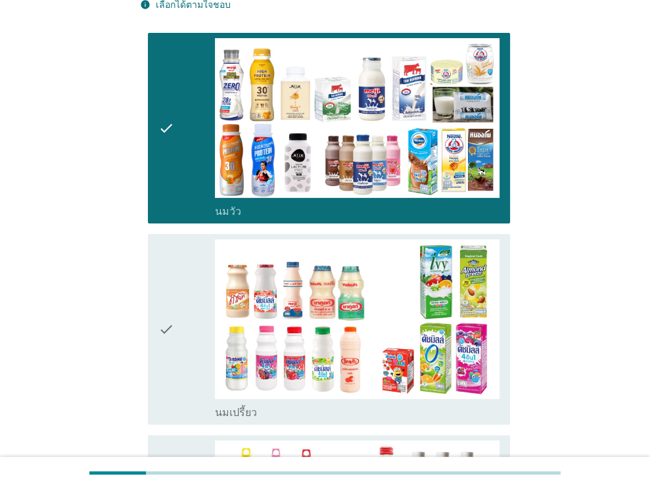
scroll to position [197, 0]
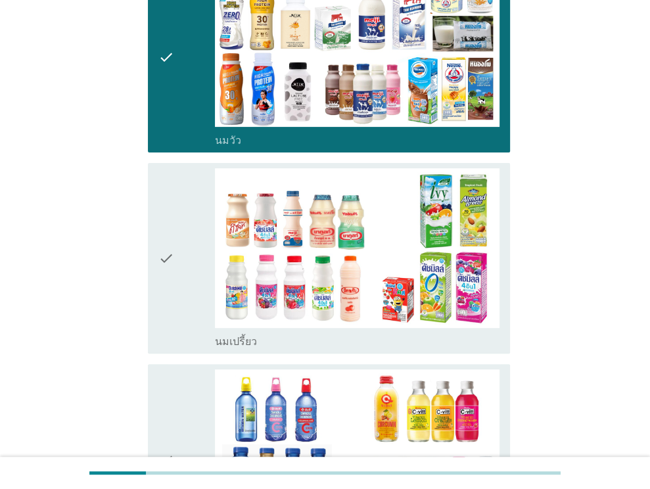
click at [187, 277] on div "check" at bounding box center [186, 258] width 57 height 180
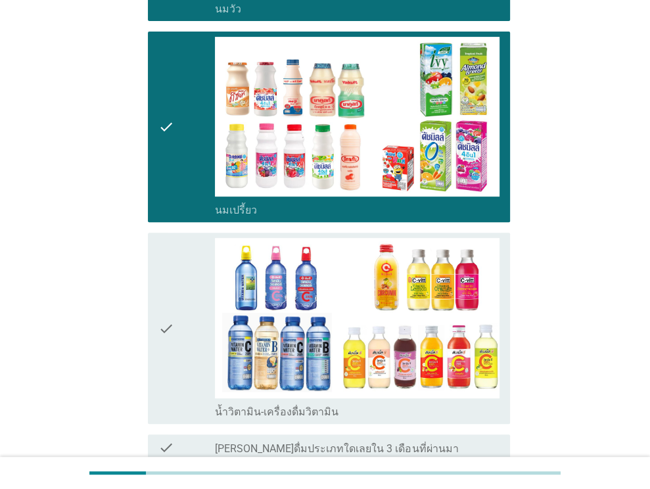
click at [187, 299] on div "check" at bounding box center [186, 328] width 57 height 180
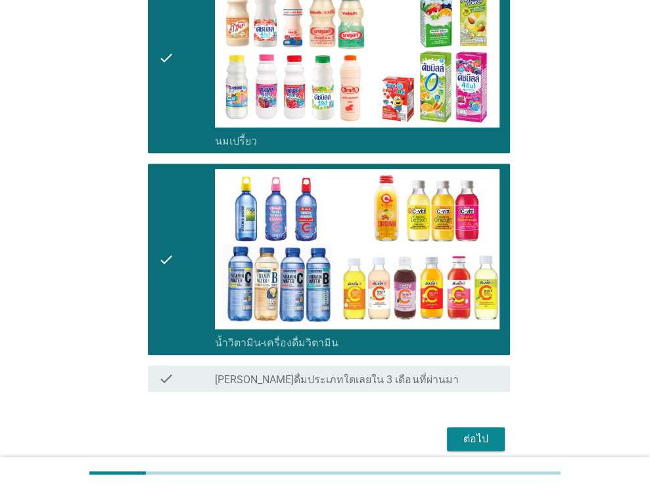
scroll to position [452, 0]
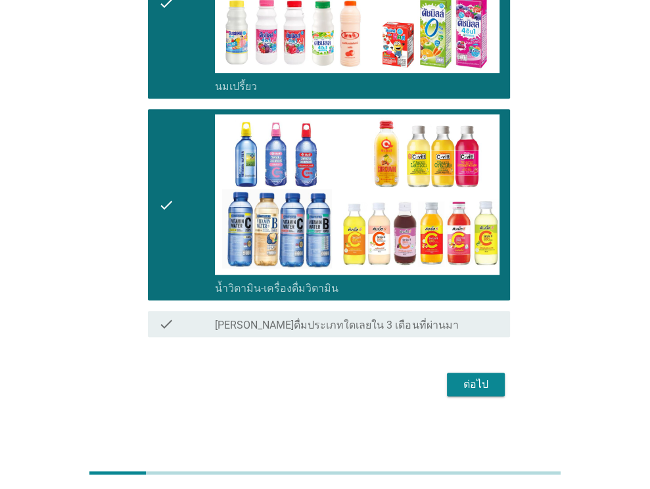
click at [462, 384] on div "ต่อไป" at bounding box center [475, 385] width 37 height 16
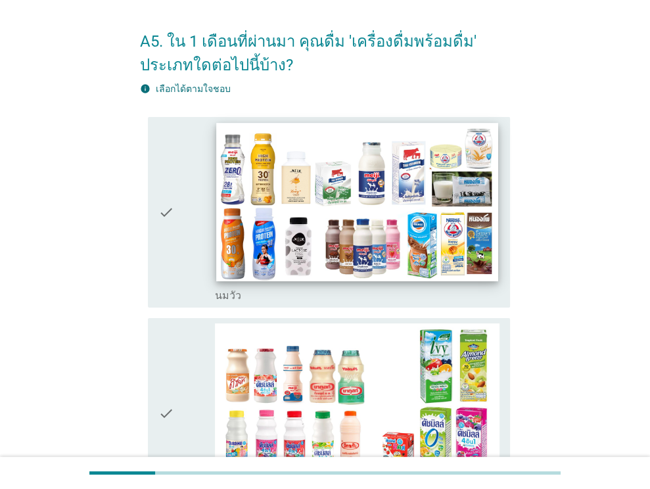
scroll to position [66, 0]
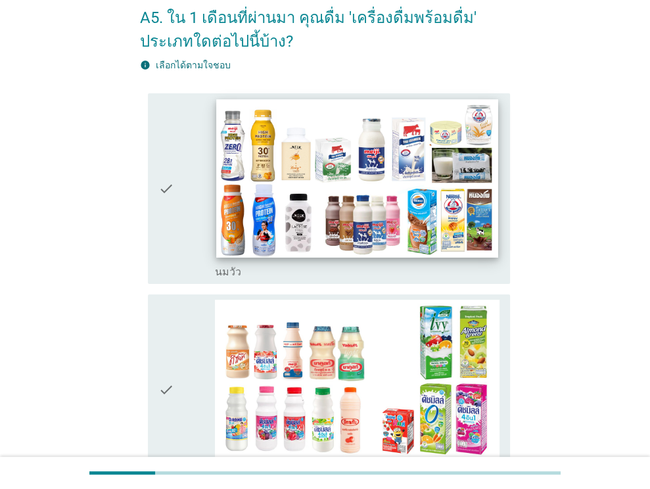
click at [375, 234] on img at bounding box center [357, 178] width 281 height 158
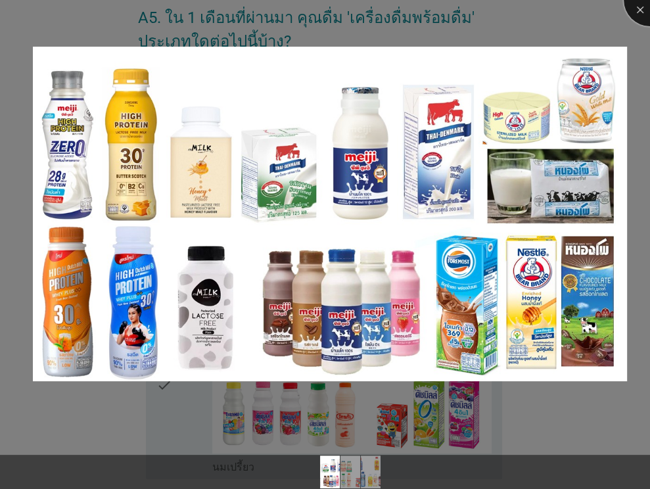
click at [634, 15] on div at bounding box center [650, 0] width 53 height 53
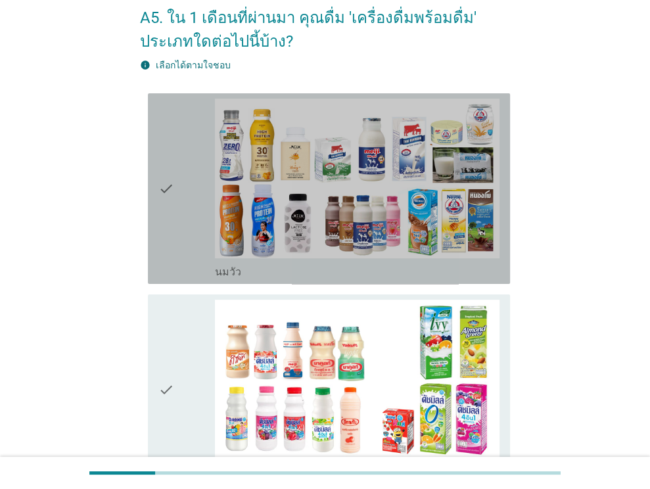
click at [160, 199] on icon "check" at bounding box center [166, 189] width 16 height 180
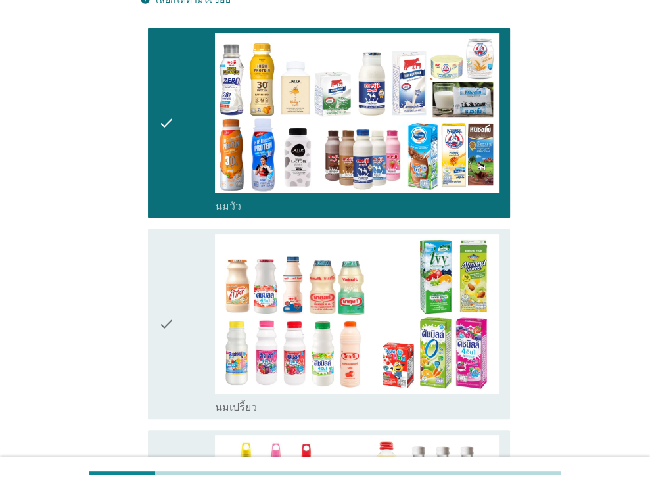
click at [178, 268] on div "check" at bounding box center [186, 324] width 57 height 180
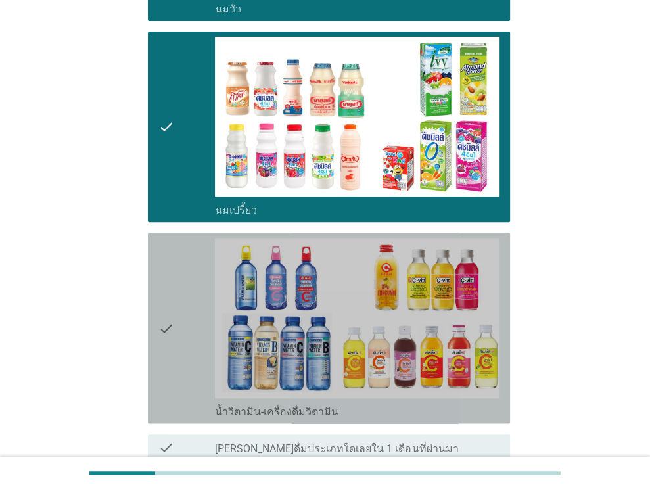
click at [181, 305] on div "check" at bounding box center [186, 328] width 57 height 180
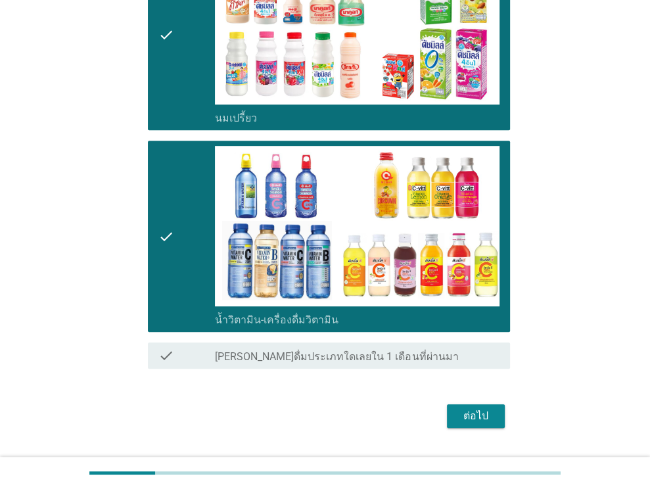
scroll to position [452, 0]
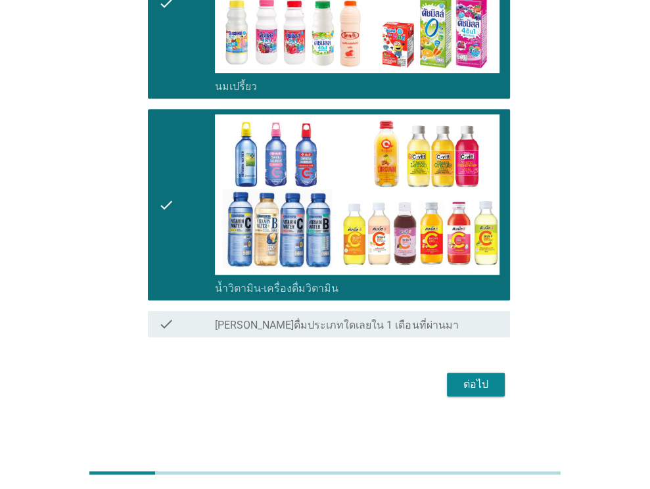
click at [468, 383] on div "ต่อไป" at bounding box center [475, 385] width 37 height 16
